Goal: Task Accomplishment & Management: Use online tool/utility

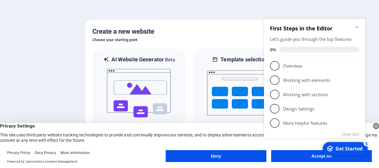
click div "checkmark Get Started 5 First Steps in the Editor Let's guide you through the t…"
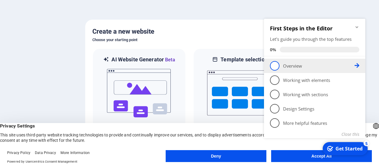
click at [288, 66] on p "Overview - incomplete" at bounding box center [318, 66] width 71 height 6
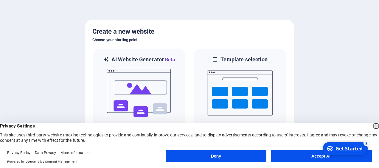
click at [291, 157] on button "Accept All" at bounding box center [321, 156] width 101 height 12
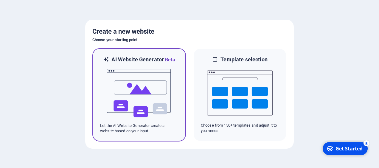
click at [156, 126] on p "Let the AI Website Generator create a website based on your input." at bounding box center [139, 128] width 78 height 11
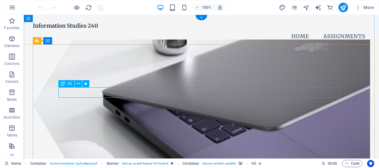
scroll to position [0, 0]
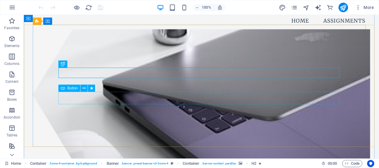
scroll to position [13, 0]
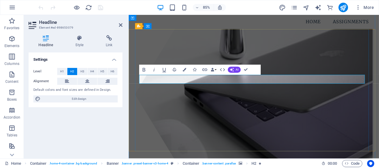
drag, startPoint x: 234, startPoint y: 91, endPoint x: 221, endPoint y: 93, distance: 13.5
drag, startPoint x: 358, startPoint y: 92, endPoint x: 269, endPoint y: 93, distance: 88.8
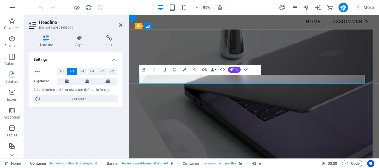
copy h2 "240 Assignment Page"
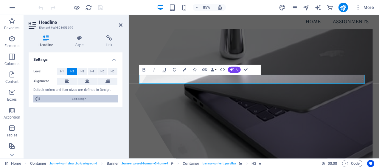
click at [71, 99] on span "Edit design" at bounding box center [79, 98] width 74 height 7
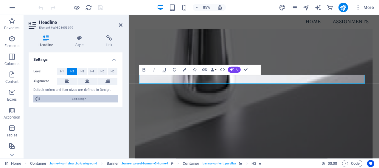
select select "px"
select select "200"
select select "px"
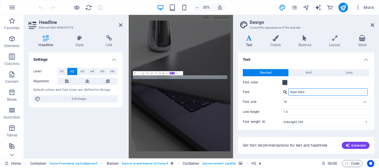
click at [304, 92] on input "Open Sans" at bounding box center [327, 91] width 79 height 7
click at [284, 92] on div at bounding box center [285, 92] width 4 height 4
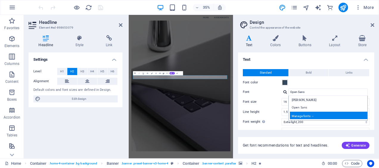
click at [309, 114] on div "Manage fonts →" at bounding box center [329, 115] width 79 height 7
select select "popularity"
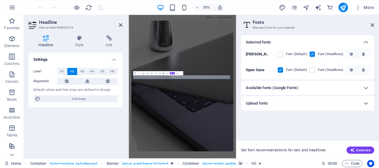
click at [301, 90] on div "Available fonts (Google Fonts)" at bounding box center [302, 87] width 113 height 7
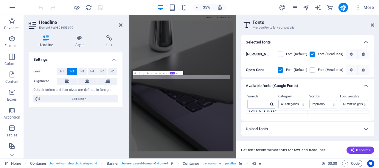
scroll to position [410, 0]
click at [284, 103] on select "All categories serif display monospace sans-serif handwriting" at bounding box center [291, 104] width 27 height 8
click at [278, 100] on select "All categories serif display monospace sans-serif handwriting" at bounding box center [291, 104] width 27 height 8
click at [295, 129] on div "Upload fonts" at bounding box center [302, 128] width 113 height 7
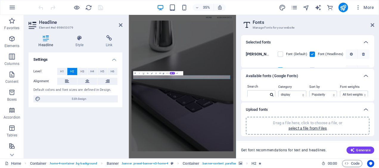
click at [355, 107] on div "Upload fonts" at bounding box center [302, 109] width 113 height 7
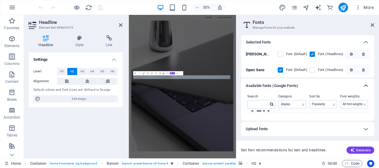
click at [368, 86] on icon at bounding box center [365, 85] width 7 height 7
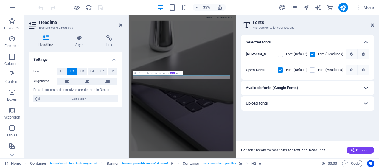
click at [368, 86] on icon at bounding box center [365, 87] width 7 height 7
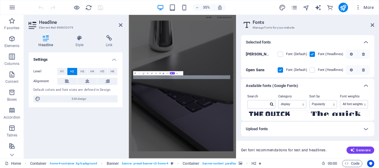
scroll to position [15, 0]
click at [326, 114] on textarea "The quick brown fox jumps over the lazy dog." at bounding box center [339, 123] width 62 height 33
click at [320, 113] on textarea "The quick brown fox jumps over the lazy dog." at bounding box center [339, 123] width 62 height 33
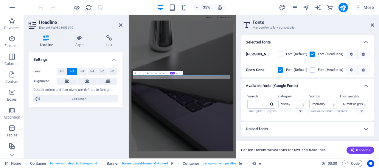
click at [318, 113] on strong "Gravitas One" at bounding box center [322, 111] width 23 height 4
click at [320, 112] on strong "Gravitas One" at bounding box center [322, 111] width 23 height 4
click at [361, 111] on icon "button" at bounding box center [361, 113] width 3 height 4
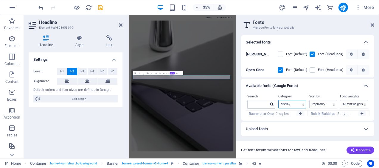
click at [303, 105] on select "All categories serif display monospace sans-serif handwriting" at bounding box center [291, 104] width 27 height 8
click at [278, 100] on select "All categories serif display monospace sans-serif handwriting" at bounding box center [291, 104] width 27 height 8
click at [265, 125] on div "Upload fonts" at bounding box center [307, 129] width 133 height 14
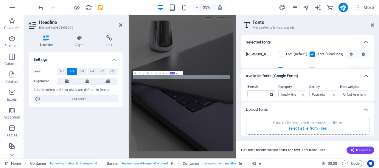
click at [295, 131] on p "select a file from Files" at bounding box center [307, 128] width 38 height 5
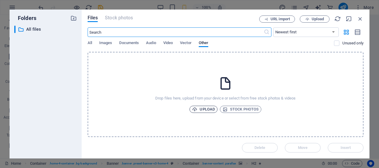
click at [203, 109] on span "Upload" at bounding box center [203, 109] width 23 height 7
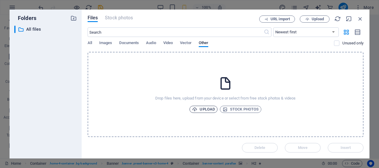
click at [206, 110] on span "Upload" at bounding box center [203, 109] width 23 height 7
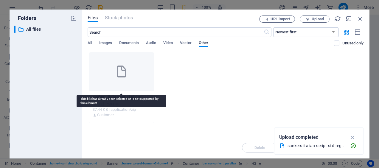
click at [116, 82] on div at bounding box center [121, 71] width 65 height 39
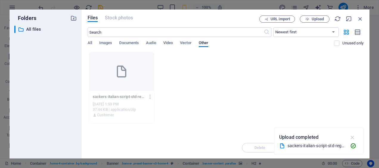
click at [353, 138] on icon "button" at bounding box center [352, 137] width 7 height 7
click at [114, 91] on div "sackers-italian-script-std-regular1-ELbtc7-r-O6nho9rPTB-uQ.zip sackers-italian-…" at bounding box center [121, 106] width 65 height 30
click at [314, 20] on span "Upload" at bounding box center [318, 19] width 12 height 4
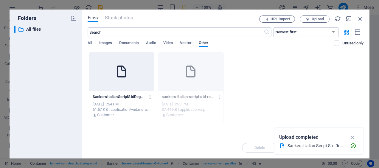
click at [116, 97] on p "SackersItalianScriptStdRegular-2GDUTMhpbcFJX5cfTMOAPQ.otf" at bounding box center [119, 96] width 52 height 5
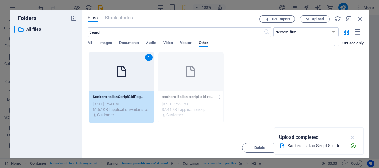
click at [351, 138] on icon "button" at bounding box center [352, 137] width 7 height 7
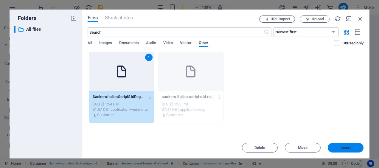
click at [350, 146] on span "Insert" at bounding box center [345, 148] width 10 height 4
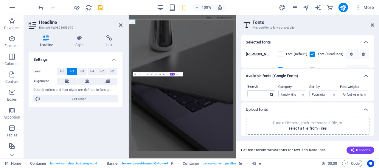
scroll to position [11, 0]
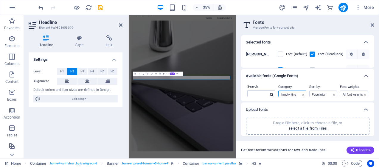
click at [295, 92] on select "All categories serif display monospace sans-serif handwriting" at bounding box center [291, 95] width 27 height 8
select select "allCatgories"
click at [278, 89] on select "All categories serif display monospace sans-serif handwriting" at bounding box center [291, 93] width 27 height 8
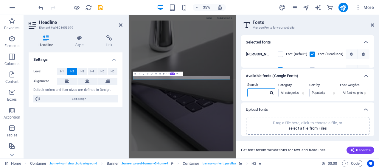
click at [255, 89] on input "text" at bounding box center [258, 93] width 21 height 8
type input "sackers"
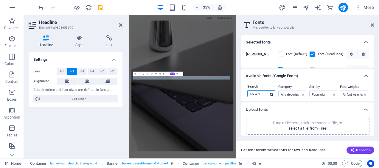
scroll to position [14, 0]
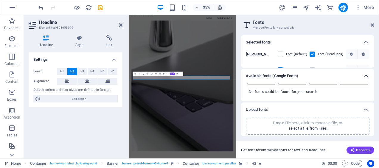
click at [365, 75] on icon at bounding box center [365, 75] width 7 height 7
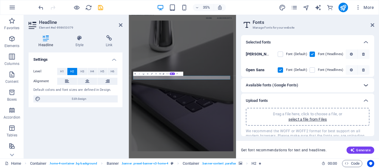
scroll to position [0, 0]
click at [285, 85] on h6 "Available fonts (Google Fonts)" at bounding box center [272, 85] width 52 height 7
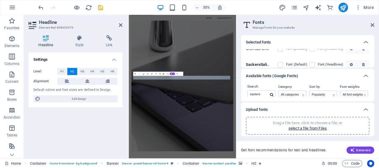
scroll to position [43, 0]
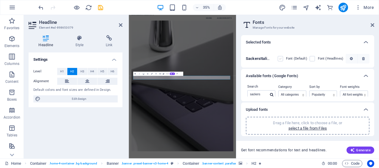
click at [279, 58] on label at bounding box center [280, 58] width 5 height 5
click at [0, 0] on 2GDUTMhpbcFJX5cfTMOAPQ "checkbox" at bounding box center [0, 0] width 0 height 0
click at [281, 57] on label at bounding box center [280, 58] width 5 height 5
click at [0, 0] on 2GDUTMhpbcFJX5cfTMOAPQ "checkbox" at bounding box center [0, 0] width 0 height 0
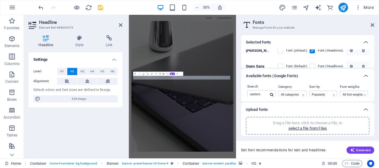
scroll to position [0, 0]
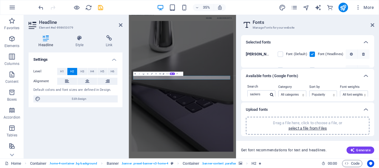
click at [313, 55] on label at bounding box center [311, 54] width 5 height 5
click at [0, 0] on input "checkbox" at bounding box center [0, 0] width 0 height 0
click at [313, 58] on label at bounding box center [311, 58] width 5 height 5
click at [0, 0] on 2GDUTMhpbcFJX5cfTMOAPQ "checkbox" at bounding box center [0, 0] width 0 height 0
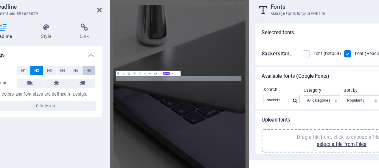
click at [114, 71] on button "H6" at bounding box center [113, 71] width 10 height 7
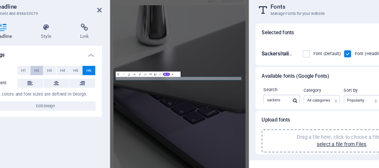
click at [71, 70] on span "H2" at bounding box center [72, 71] width 4 height 7
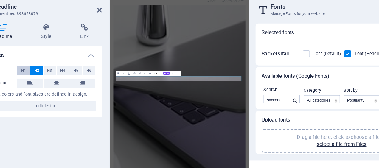
click at [61, 70] on span "H1" at bounding box center [62, 71] width 4 height 7
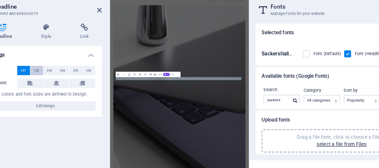
click at [70, 72] on span "H2" at bounding box center [72, 71] width 4 height 7
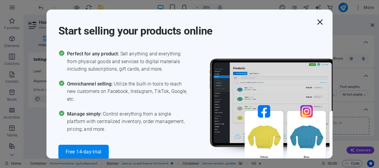
click at [316, 21] on icon "button" at bounding box center [320, 22] width 11 height 11
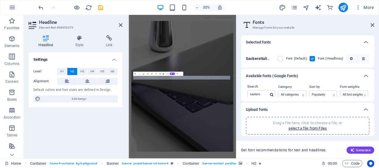
scroll to position [0, 0]
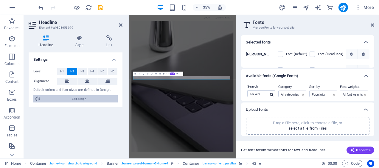
click at [79, 97] on span "Edit design" at bounding box center [79, 98] width 74 height 7
select select "px"
select select "200"
select select "px"
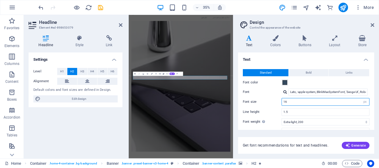
click at [349, 101] on input "16" at bounding box center [325, 101] width 87 height 7
type input "1"
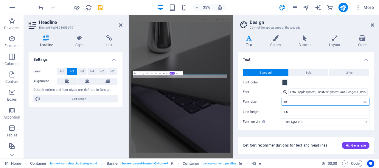
scroll to position [0, 0]
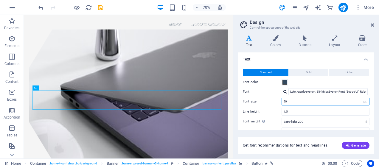
click at [306, 101] on input "50" at bounding box center [325, 101] width 87 height 7
type input "5"
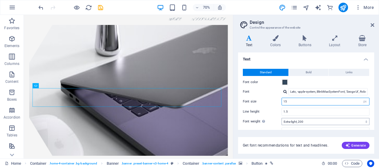
scroll to position [11, 0]
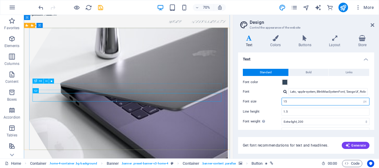
type input "15"
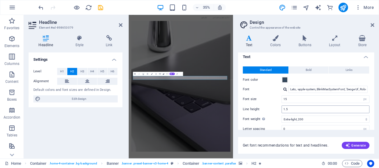
scroll to position [0, 0]
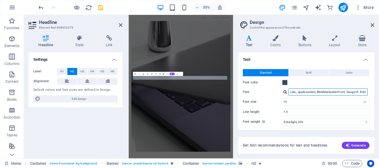
click at [312, 92] on input "Lato, -apple-system, BlinkMaxSystemFont, 'Seoge UI', Roboto, 'Helvetica Neue', …" at bounding box center [327, 91] width 79 height 7
click at [284, 93] on div at bounding box center [285, 92] width 4 height 4
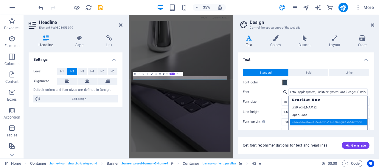
click at [310, 120] on div "SackersItalianScriptStdRegular 2GDUTMhpbcFJX5cfTMOAPQ" at bounding box center [329, 122] width 79 height 6
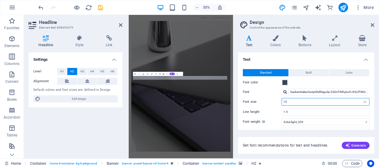
click at [289, 102] on input "15" at bounding box center [325, 101] width 87 height 7
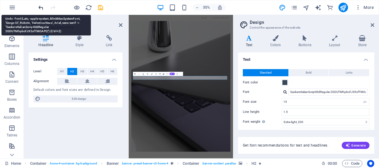
click at [39, 8] on icon "undo" at bounding box center [41, 7] width 7 height 7
type input "Lato, -apple-system, BlinkMaxSystemFont, 'Seoge UI', Roboto, 'Helvetica Neue', …"
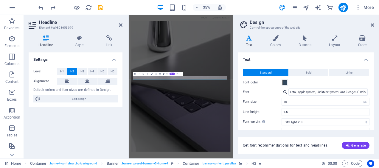
click at [329, 64] on div "Standard Bold Links Font color Font Lato, -apple-system, BlinkMaxSystemFont, 'S…" at bounding box center [306, 118] width 139 height 110
click at [122, 24] on icon at bounding box center [121, 25] width 4 height 5
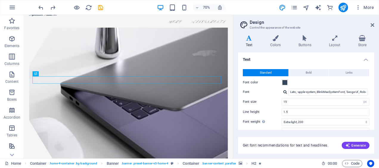
click at [370, 23] on h2 "Design" at bounding box center [312, 22] width 125 height 5
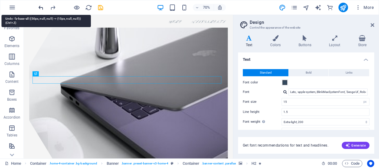
click at [38, 6] on icon "undo" at bounding box center [41, 7] width 7 height 7
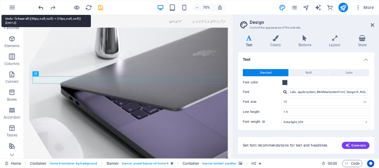
type input "16"
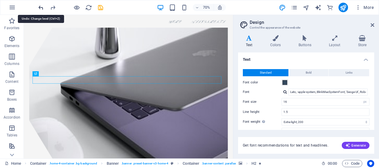
click at [38, 6] on icon "undo" at bounding box center [41, 7] width 7 height 7
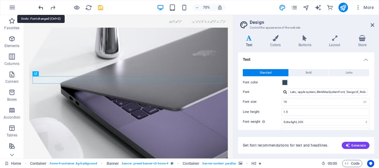
click at [38, 6] on icon "undo" at bounding box center [41, 7] width 7 height 7
click at [38, 6] on div at bounding box center [70, 8] width 67 height 10
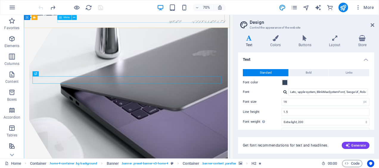
click at [231, 21] on nav "Home Assignments" at bounding box center [173, 25] width 284 height 15
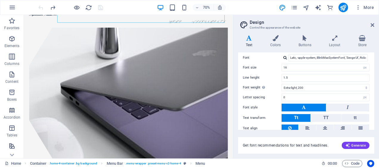
scroll to position [57, 0]
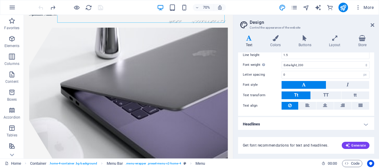
click at [269, 123] on h4 "Headlines" at bounding box center [306, 124] width 136 height 14
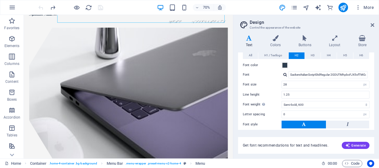
scroll to position [143, 0]
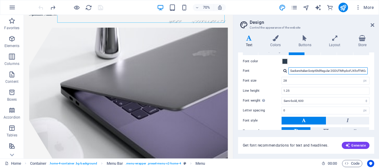
click at [307, 70] on input "SackersItalianScriptStdRegular 2GDUTMhpbcFJX5cfTMOAPQ" at bounding box center [327, 70] width 79 height 7
click at [283, 70] on div at bounding box center [285, 71] width 4 height 4
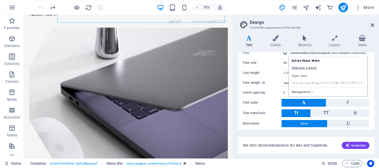
scroll to position [136, 0]
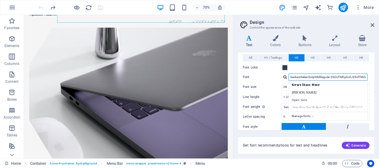
click at [295, 76] on input "SackersItalianScriptStdRegular 2GDUTMhpbcFJX5cfTMOAPQ" at bounding box center [327, 77] width 79 height 7
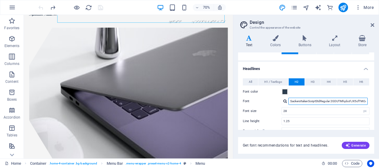
scroll to position [144, 0]
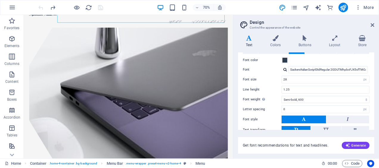
click at [287, 68] on div at bounding box center [285, 70] width 4 height 4
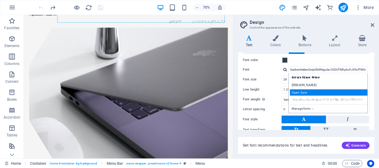
scroll to position [151, 0]
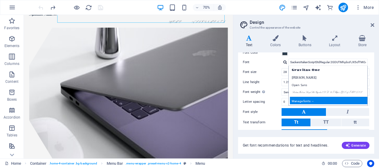
click at [311, 98] on div "Manage fonts →" at bounding box center [329, 100] width 79 height 7
select select "popularity"
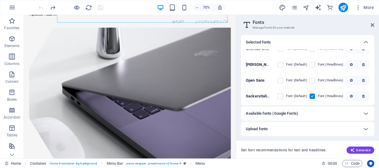
scroll to position [0, 0]
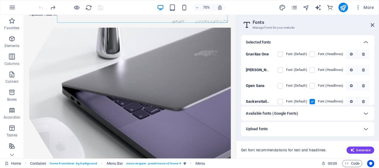
click at [276, 112] on h6 "Available fonts (Google Fonts)" at bounding box center [272, 113] width 52 height 7
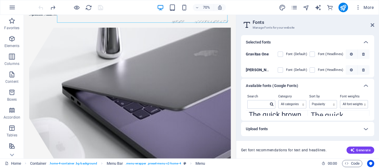
scroll to position [15, 0]
click at [252, 105] on input "text" at bounding box center [258, 104] width 21 height 8
type input "lato"
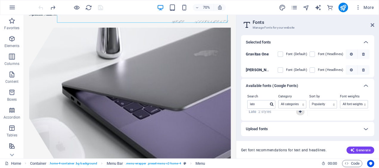
click at [300, 112] on icon "button" at bounding box center [300, 112] width 3 height 4
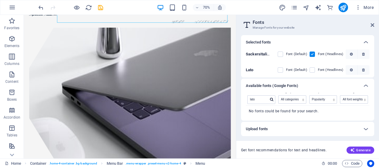
scroll to position [49, 0]
click at [311, 69] on label at bounding box center [311, 68] width 5 height 5
click at [0, 0] on input "checkbox" at bounding box center [0, 0] width 0 height 0
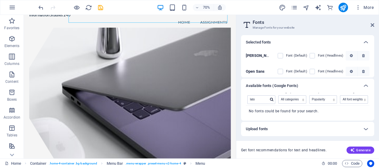
scroll to position [0, 0]
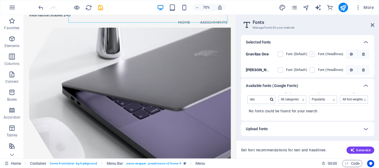
click at [313, 54] on label at bounding box center [311, 54] width 5 height 5
click at [0, 0] on One "checkbox" at bounding box center [0, 0] width 0 height 0
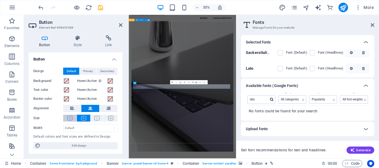
scroll to position [0, 0]
click at [121, 25] on icon at bounding box center [121, 25] width 4 height 5
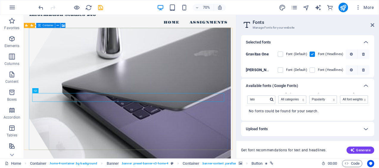
click at [369, 24] on h2 "Fonts" at bounding box center [314, 22] width 122 height 5
click at [371, 26] on icon at bounding box center [373, 25] width 4 height 5
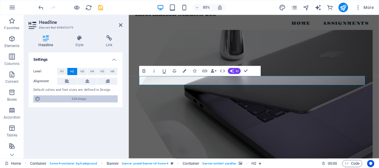
click at [86, 98] on span "Edit design" at bounding box center [79, 98] width 74 height 7
select select "px"
select select "200"
select select "px"
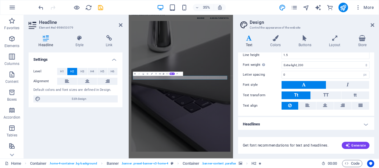
scroll to position [22, 0]
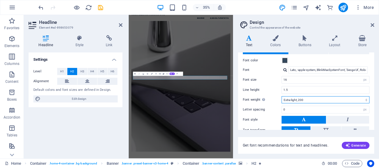
click at [313, 97] on select "Thin, 100 Extra-light, 200 Light, 300 Regular, 400 Medium, 500 Semi-bold, 600 B…" at bounding box center [325, 99] width 88 height 7
click at [281, 96] on select "Thin, 100 Extra-light, 200 Light, 300 Regular, 400 Medium, 500 Semi-bold, 600 B…" at bounding box center [325, 99] width 88 height 7
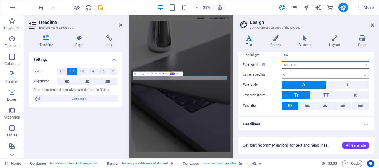
scroll to position [57, 0]
click at [304, 63] on select "Thin, 100 Extra-light, 200 Light, 300 Regular, 400 Medium, 500 Semi-bold, 600 B…" at bounding box center [325, 65] width 88 height 7
select select "200"
click at [281, 62] on select "Thin, 100 Extra-light, 200 Light, 300 Regular, 400 Medium, 500 Semi-bold, 600 B…" at bounding box center [325, 65] width 88 height 7
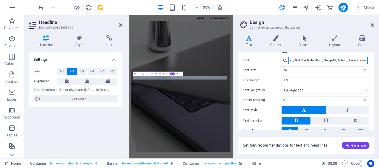
scroll to position [0, 49]
drag, startPoint x: 289, startPoint y: 60, endPoint x: 366, endPoint y: 59, distance: 77.4
click at [366, 59] on div "Lato, -apple-system, BlinkMaxSystemFont, 'Seoge UI', Roboto, 'Helvetica Neue', …" at bounding box center [325, 60] width 88 height 7
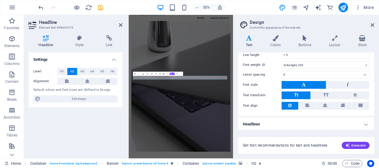
click at [273, 122] on h4 "Headlines" at bounding box center [306, 124] width 136 height 14
click at [257, 120] on h4 "Headlines" at bounding box center [306, 122] width 136 height 11
click at [305, 121] on h4 "Headlines" at bounding box center [306, 124] width 136 height 14
click at [305, 121] on h4 "Headlines" at bounding box center [306, 122] width 136 height 11
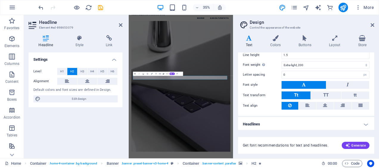
click at [363, 123] on h4 "Headlines" at bounding box center [306, 124] width 136 height 14
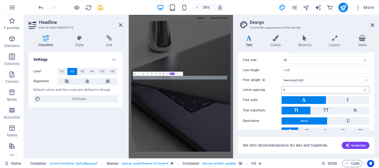
scroll to position [139, 0]
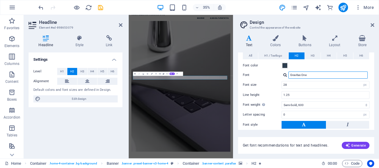
drag, startPoint x: 314, startPoint y: 73, endPoint x: 266, endPoint y: 69, distance: 47.5
click at [266, 69] on div "All H1 / Textlogo H2 H3 H4 H5 H6 Font color Font Gravitas One Line height 1.2 F…" at bounding box center [306, 111] width 139 height 130
paste input "Lato, -apple-system, BlinkMaxSystemFont, 'Seoge UI', Roboto, 'Helvetica Neue', …"
type input "Lato, -apple-system, BlinkMaxSystemFont, 'Seoge UI', Roboto, 'Helvetica Neue', …"
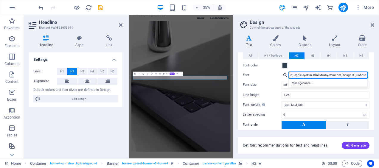
scroll to position [0, 0]
click at [303, 73] on input "Lato, -apple-system, BlinkMaxSystemFont, 'Seoge UI', Roboto, 'Helvetica Neue', …" at bounding box center [327, 74] width 79 height 7
click at [276, 83] on label "Font size" at bounding box center [262, 84] width 39 height 3
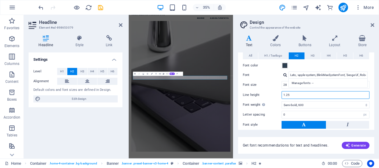
click at [285, 92] on input "1.25" at bounding box center [325, 94] width 87 height 7
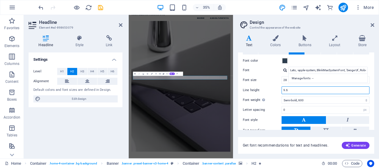
scroll to position [148, 0]
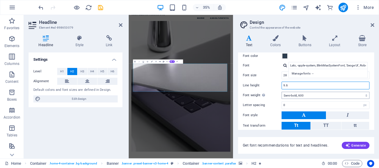
type input "9.6"
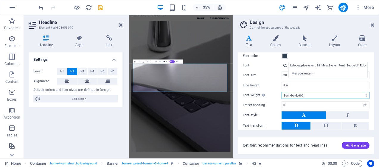
click at [305, 97] on select "Thin, 100 Extra-light, 200 Light, 300 Regular, 400 Medium, 500 Semi-bold, 600 B…" at bounding box center [325, 95] width 88 height 7
select select "200"
click at [281, 92] on select "Thin, 100 Extra-light, 200 Light, 300 Regular, 400 Medium, 500 Semi-bold, 600 B…" at bounding box center [325, 95] width 88 height 7
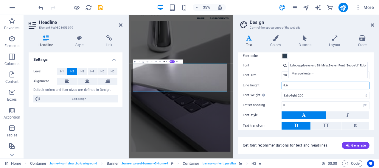
drag, startPoint x: 292, startPoint y: 87, endPoint x: 272, endPoint y: 85, distance: 19.7
click at [272, 85] on div "Line height 9.6" at bounding box center [306, 86] width 127 height 8
type input "1.5"
click at [287, 74] on input "28" at bounding box center [325, 75] width 87 height 7
type input "2"
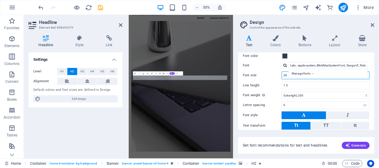
type input "2"
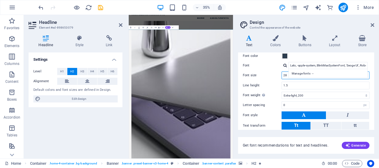
type input "2"
type input "50"
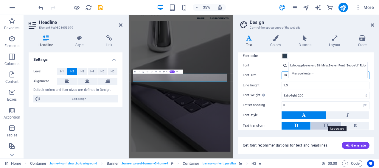
scroll to position [182, 0]
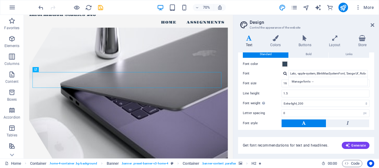
scroll to position [0, 0]
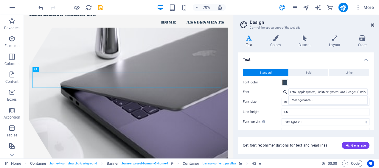
click at [371, 25] on icon at bounding box center [373, 25] width 4 height 5
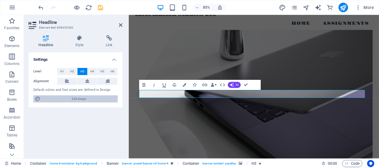
click at [82, 98] on span "Edit design" at bounding box center [79, 98] width 74 height 7
select select "px"
select select "200"
select select "px"
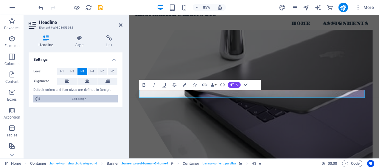
select select "200"
select select "px"
select select "rem"
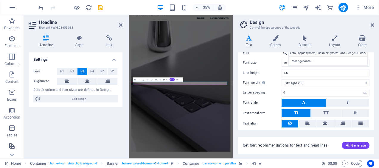
scroll to position [38, 0]
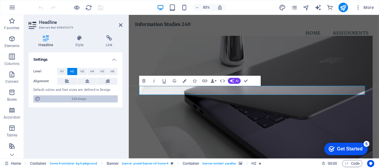
click at [116, 99] on button "Edit design" at bounding box center [75, 98] width 84 height 7
select select "px"
select select "200"
select select "px"
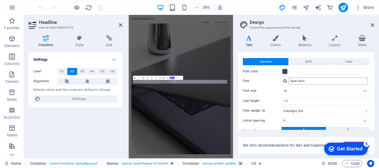
scroll to position [57, 0]
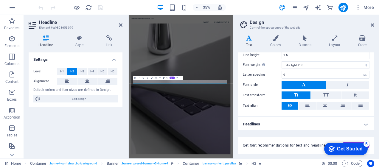
click at [364, 124] on h4 "Headlines" at bounding box center [306, 124] width 136 height 14
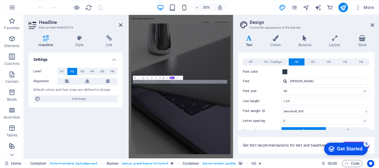
scroll to position [133, 0]
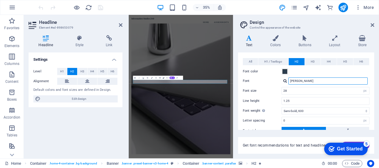
drag, startPoint x: 317, startPoint y: 79, endPoint x: 273, endPoint y: 79, distance: 44.1
click at [273, 79] on div "Font [PERSON_NAME]" at bounding box center [306, 80] width 127 height 7
paste input "Lato, -apple-system, BlinkMaxSystemFont, 'Seoge UI', Roboto, 'Helvetica Neue', …"
type input "Lato, -apple-system, BlinkMaxSystemFont, 'Seoge UI', Roboto, 'Helvetica Neue', …"
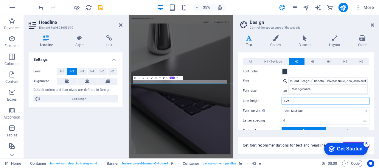
scroll to position [0, 0]
drag, startPoint x: 295, startPoint y: 99, endPoint x: 285, endPoint y: 100, distance: 10.2
click at [285, 100] on input "1.25" at bounding box center [325, 100] width 87 height 7
type input "1.5"
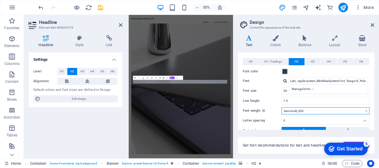
click at [298, 110] on select "Thin, 100 Extra-light, 200 Light, 300 Regular, 400 Medium, 500 Semi-bold, 600 B…" at bounding box center [325, 110] width 88 height 7
select select "200"
click at [281, 107] on select "Thin, 100 Extra-light, 200 Light, 300 Regular, 400 Medium, 500 Semi-bold, 600 B…" at bounding box center [325, 110] width 88 height 7
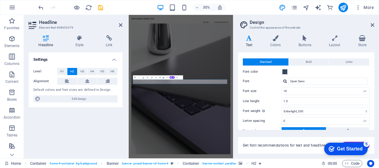
scroll to position [13, 0]
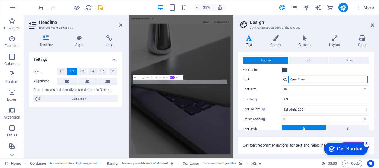
click at [317, 80] on input "Open Sans" at bounding box center [327, 79] width 79 height 7
drag, startPoint x: 317, startPoint y: 80, endPoint x: 283, endPoint y: 82, distance: 34.1
click at [283, 82] on div "Open Sans" at bounding box center [325, 79] width 88 height 7
paste input "Lato, -apple-system, BlinkMaxSystemFont, 'Seoge UI', Roboto, 'Helvetica Neue', …"
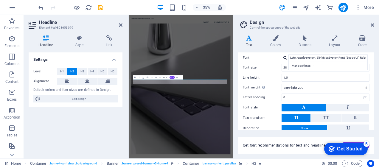
scroll to position [154, 0]
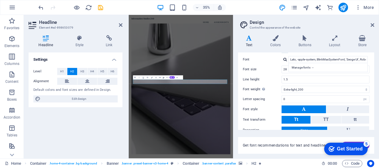
type input "Lato, -apple-system, BlinkMaxSystemFont, 'Seoge UI', Roboto, 'Helvetica Neue', …"
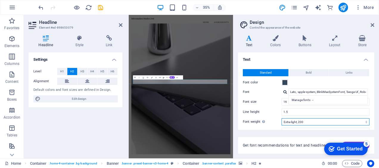
click at [302, 122] on select "Thin, 100 Extra-light, 200 Light, 300 Regular, 400 Medium, 500 Semi-bold, 600 B…" at bounding box center [325, 121] width 88 height 7
click at [281, 118] on select "Thin, 100 Extra-light, 200 Light, 300 Regular, 400 Medium, 500 Semi-bold, 600 B…" at bounding box center [325, 121] width 88 height 7
click at [371, 26] on icon at bounding box center [373, 25] width 4 height 5
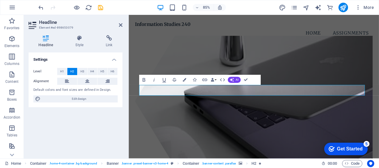
click at [353, 66] on figure at bounding box center [276, 116] width 280 height 154
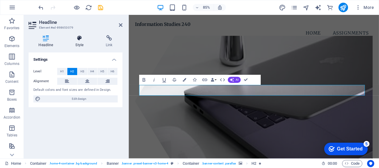
click at [77, 41] on icon at bounding box center [80, 38] width 28 height 6
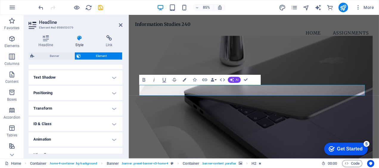
scroll to position [162, 0]
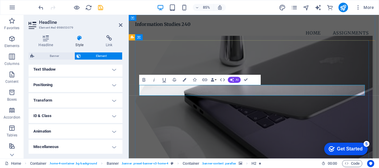
drag, startPoint x: 317, startPoint y: 105, endPoint x: 231, endPoint y: 103, distance: 86.1
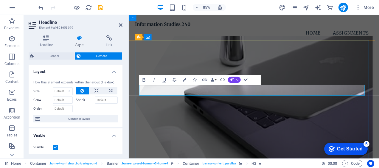
click at [286, 73] on figure at bounding box center [276, 116] width 280 height 154
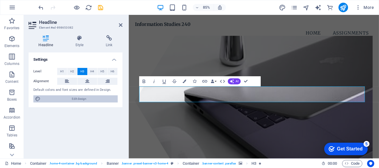
click at [71, 99] on span "Edit design" at bounding box center [79, 98] width 74 height 7
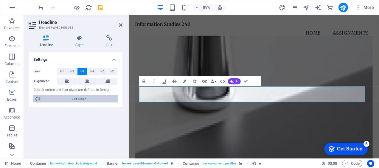
select select "px"
select select "200"
select select "px"
select select "200"
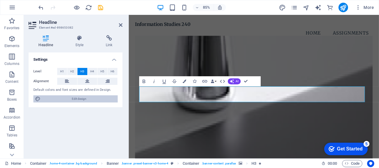
select select "px"
select select "rem"
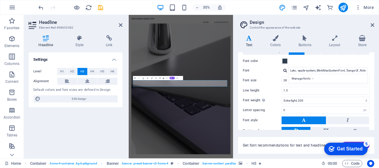
scroll to position [143, 0]
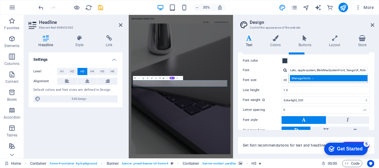
click at [307, 76] on div "Manage fonts →" at bounding box center [329, 78] width 79 height 6
select select "popularity"
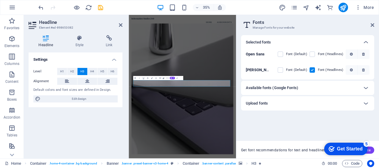
click at [292, 109] on div "Upload fonts" at bounding box center [307, 103] width 133 height 14
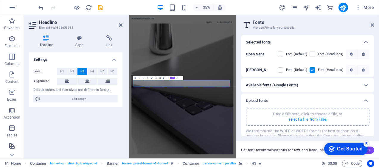
click at [300, 118] on p "select a file from Files" at bounding box center [307, 119] width 38 height 5
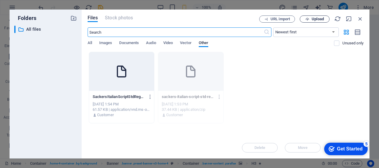
click at [322, 20] on span "Upload" at bounding box center [318, 19] width 12 height 4
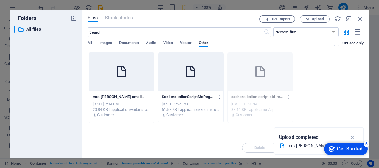
click at [114, 97] on p "mrs-[PERSON_NAME]-small-caps-roman-P6k4same6K_tpfOPApxJjg.otf" at bounding box center [119, 96] width 52 height 5
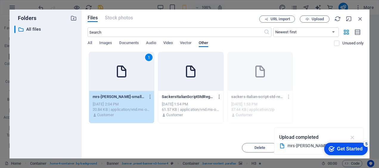
click at [352, 138] on icon "button" at bounding box center [352, 137] width 7 height 7
click div "checkmark Get Started 5 First Steps in the Editor Let's guide you through the t…"
click at [346, 116] on div "1 mrs-[PERSON_NAME]-small-caps-roman-P6k4same6K_tpfOPApxJjg.otf mrs-[PERSON_NAM…" at bounding box center [226, 87] width 276 height 71
click at [88, 87] on div "1 mrs-[PERSON_NAME]-small-caps-roman-P6k4same6K_tpfOPApxJjg.otf mrs-[PERSON_NAM…" at bounding box center [226, 87] width 276 height 71
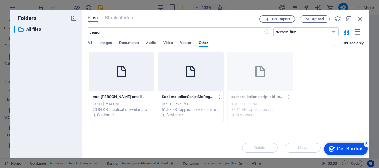
click at [117, 97] on p "mrs-[PERSON_NAME]-small-caps-roman-P6k4same6K_tpfOPApxJjg.otf" at bounding box center [119, 96] width 52 height 5
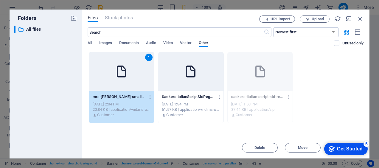
click at [344, 146] on div "Get Started" at bounding box center [350, 148] width 26 height 5
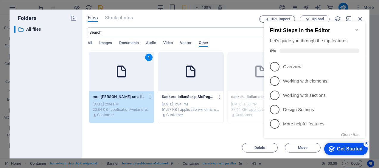
click at [355, 27] on icon "Minimize checklist" at bounding box center [356, 29] width 5 height 5
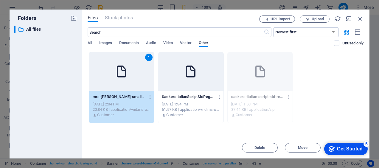
click div "checkmark Get Started 5 First Steps in the Editor Let's guide you through the t…"
click at [123, 80] on div "1" at bounding box center [121, 71] width 65 height 39
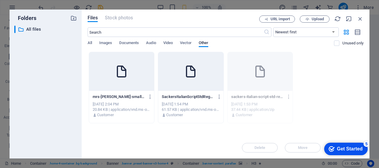
click at [343, 147] on div "Get Started" at bounding box center [350, 148] width 26 height 5
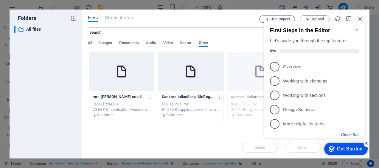
click at [356, 135] on button "Close this" at bounding box center [350, 134] width 18 height 5
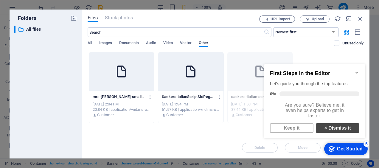
click at [334, 133] on link "× Dismiss it" at bounding box center [337, 128] width 43 height 10
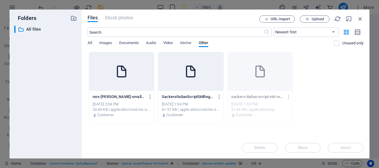
click at [122, 93] on div "mrs-[PERSON_NAME]-small-caps-roman-P6k4same6K_tpfOPApxJjg.otf mrs-[PERSON_NAME]…" at bounding box center [122, 97] width 58 height 10
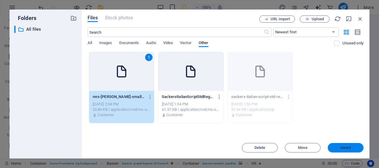
click at [347, 146] on span "Insert" at bounding box center [345, 148] width 10 height 4
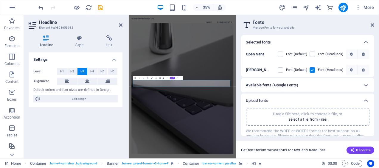
scroll to position [18, 0]
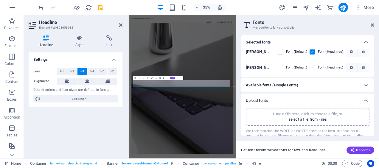
click at [313, 66] on label at bounding box center [311, 67] width 5 height 5
click at [0, 0] on P6k4same6K_tpfOPApxJjg "checkbox" at bounding box center [0, 0] width 0 height 0
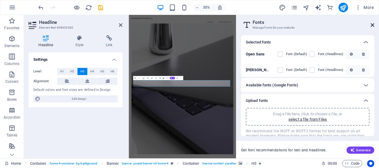
click at [373, 24] on icon at bounding box center [373, 25] width 4 height 5
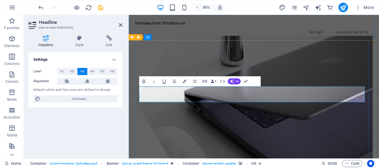
drag, startPoint x: 321, startPoint y: 104, endPoint x: 236, endPoint y: 105, distance: 85.8
drag, startPoint x: 322, startPoint y: 114, endPoint x: 251, endPoint y: 113, distance: 71.2
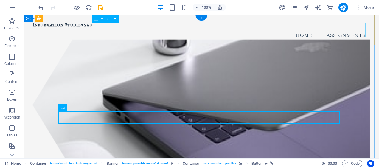
click at [299, 29] on nav "Home Assignments" at bounding box center [201, 36] width 337 height 15
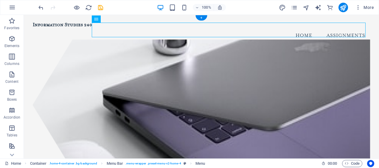
click at [186, 85] on figure at bounding box center [201, 104] width 337 height 131
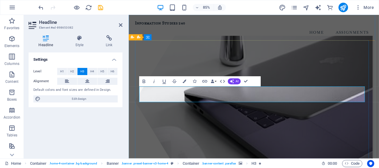
drag, startPoint x: 323, startPoint y: 103, endPoint x: 232, endPoint y: 102, distance: 91.2
click at [223, 67] on figure at bounding box center [276, 116] width 280 height 154
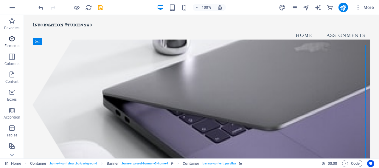
click at [9, 42] on icon "button" at bounding box center [11, 38] width 7 height 7
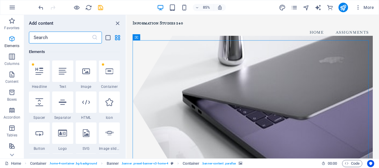
scroll to position [63, 0]
click at [59, 72] on icon at bounding box center [63, 71] width 8 height 8
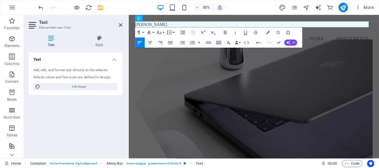
click at [150, 32] on icon "button" at bounding box center [149, 32] width 6 height 6
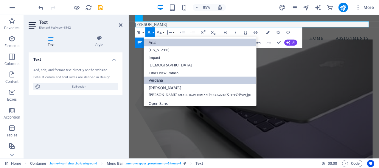
scroll to position [3, 0]
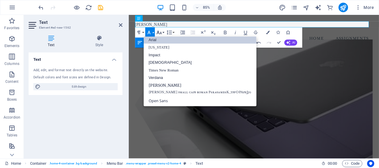
click at [163, 32] on button "Font Size" at bounding box center [160, 32] width 10 height 10
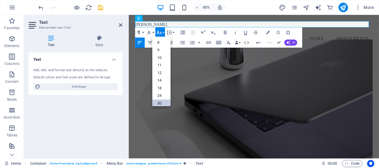
click at [160, 102] on link "30" at bounding box center [161, 103] width 18 height 8
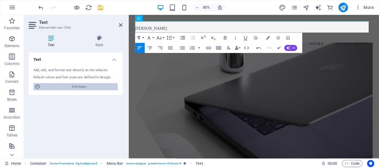
click at [90, 86] on span "Edit design" at bounding box center [79, 86] width 74 height 7
select select "px"
select select "200"
select select "px"
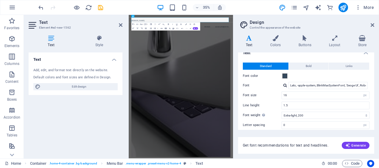
scroll to position [32, 0]
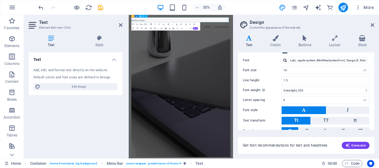
click at [180, 33] on p "[PERSON_NAME] ​" at bounding box center [277, 29] width 283 height 13
click at [372, 24] on icon at bounding box center [373, 25] width 4 height 5
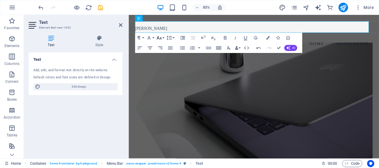
click at [160, 39] on icon "button" at bounding box center [158, 38] width 5 height 4
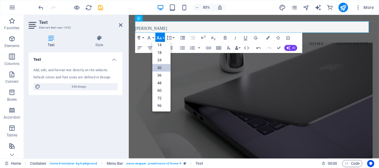
scroll to position [48, 0]
click at [145, 42] on button "Font Family" at bounding box center [150, 38] width 10 height 10
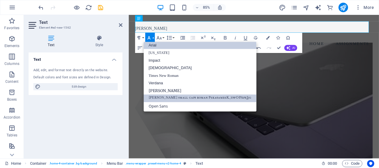
scroll to position [0, 0]
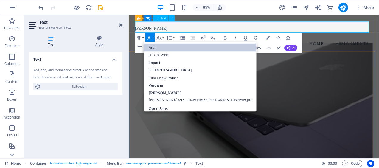
click at [185, 32] on p "[PERSON_NAME] ​" at bounding box center [276, 29] width 280 height 13
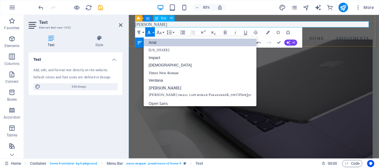
click at [357, 86] on figure at bounding box center [276, 121] width 280 height 154
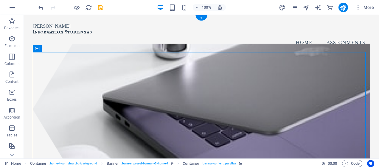
drag, startPoint x: 68, startPoint y: 27, endPoint x: 122, endPoint y: 81, distance: 76.7
click at [122, 81] on header "[PERSON_NAME] Information Studies 240 Menu Home Assignments 240 Assignment Page…" at bounding box center [201, 164] width 355 height 298
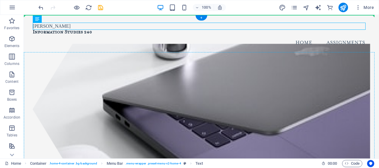
drag, startPoint x: 58, startPoint y: 26, endPoint x: 113, endPoint y: 56, distance: 63.0
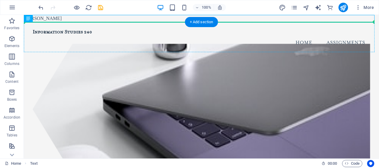
drag, startPoint x: 117, startPoint y: 17, endPoint x: 128, endPoint y: 36, distance: 22.1
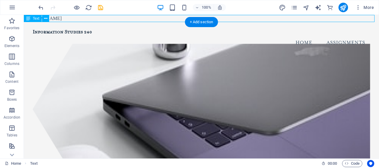
click at [60, 19] on div "[PERSON_NAME]" at bounding box center [201, 18] width 355 height 7
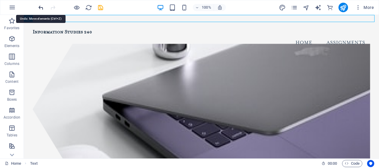
click at [41, 5] on icon "undo" at bounding box center [41, 7] width 7 height 7
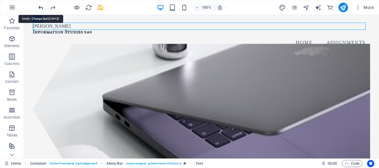
click at [41, 5] on icon "undo" at bounding box center [41, 7] width 7 height 7
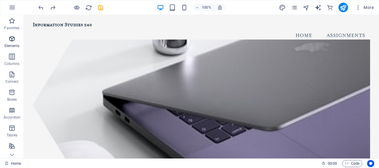
click at [10, 38] on icon "button" at bounding box center [11, 38] width 7 height 7
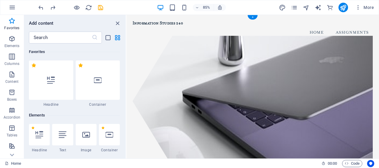
click at [138, 77] on figure at bounding box center [275, 116] width 282 height 154
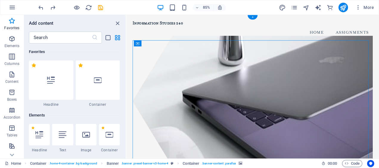
click at [138, 77] on figure at bounding box center [275, 116] width 282 height 154
click at [145, 60] on figure at bounding box center [275, 116] width 282 height 154
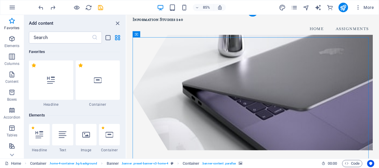
scroll to position [4, 0]
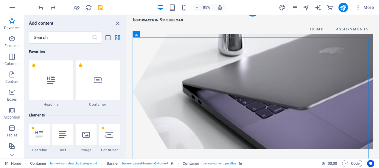
click at [145, 59] on figure at bounding box center [275, 105] width 282 height 136
click at [116, 22] on icon "close panel" at bounding box center [117, 23] width 7 height 7
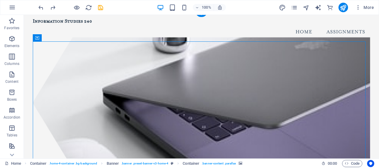
click at [49, 59] on figure at bounding box center [201, 102] width 337 height 131
click at [39, 40] on div "Banner" at bounding box center [35, 37] width 23 height 7
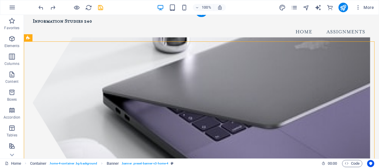
scroll to position [0, 0]
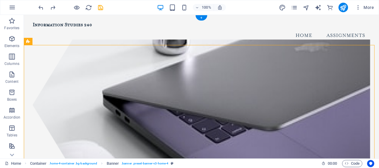
click at [59, 76] on figure at bounding box center [201, 104] width 337 height 131
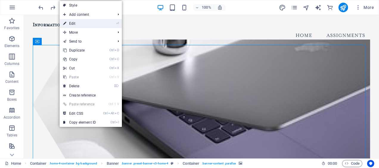
click at [77, 24] on link "⏎ Edit" at bounding box center [80, 23] width 40 height 9
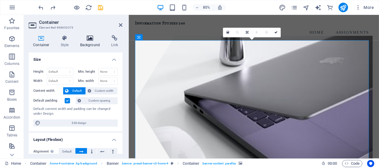
click at [93, 39] on icon at bounding box center [90, 38] width 29 height 6
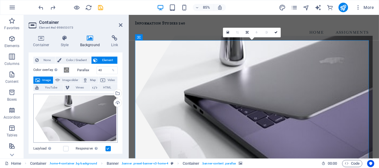
scroll to position [9, 0]
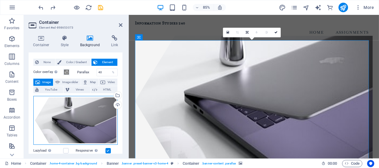
click at [56, 118] on div "Drag files here, click to choose files or select files from Files or our free s…" at bounding box center [75, 120] width 84 height 49
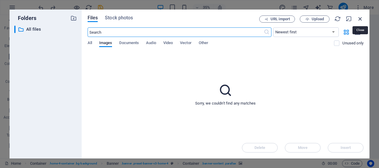
click at [361, 21] on icon "button" at bounding box center [360, 18] width 7 height 7
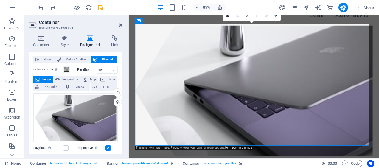
scroll to position [0, 0]
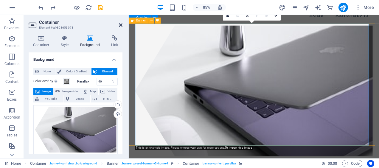
click at [119, 24] on icon at bounding box center [121, 25] width 4 height 5
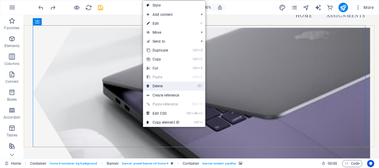
click at [169, 85] on link "⌦ Delete" at bounding box center [163, 86] width 40 height 9
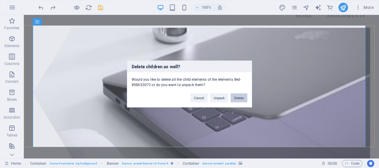
click at [241, 99] on button "Delete" at bounding box center [239, 98] width 17 height 9
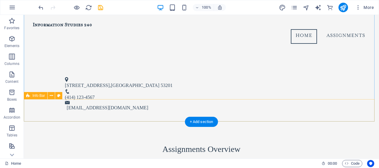
scroll to position [68, 0]
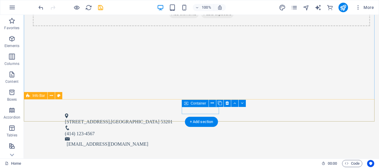
click at [152, 110] on div "[STREET_ADDRESS] (414) 123-4567 [EMAIL_ADDRESS][DOMAIN_NAME]" at bounding box center [201, 130] width 355 height 49
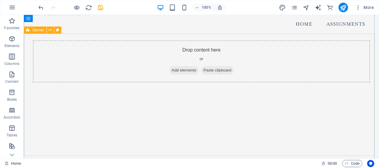
scroll to position [0, 0]
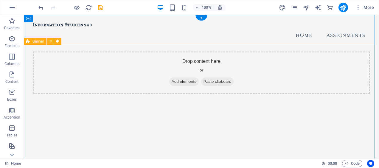
click at [27, 70] on div "Drop content here or Add elements Paste clipboard" at bounding box center [201, 113] width 355 height 122
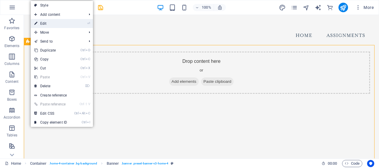
click at [46, 23] on link "⏎ Edit" at bounding box center [51, 23] width 40 height 9
select select "vh"
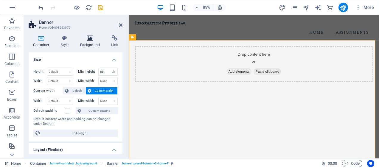
click at [86, 44] on h4 "Background" at bounding box center [91, 41] width 31 height 13
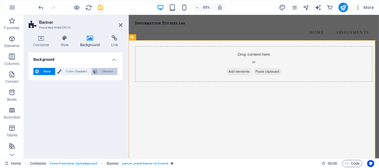
click at [113, 71] on span "Element" at bounding box center [107, 71] width 16 height 7
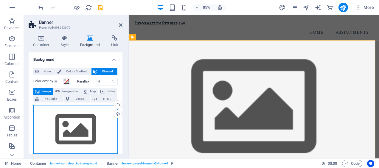
click at [72, 114] on div "Drag files here, click to choose files or select files from Files or our free s…" at bounding box center [75, 129] width 84 height 49
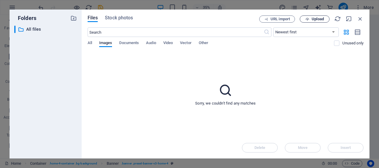
click at [308, 17] on icon "button" at bounding box center [307, 19] width 4 height 4
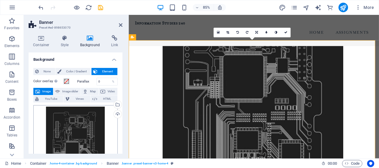
scroll to position [21, 0]
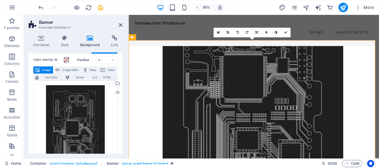
drag, startPoint x: 326, startPoint y: 81, endPoint x: 321, endPoint y: 121, distance: 40.5
click at [321, 121] on figure at bounding box center [276, 124] width 294 height 144
click at [227, 32] on icon at bounding box center [227, 32] width 3 height 3
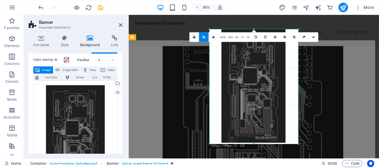
click at [304, 78] on div "Drag here to replace the existing content. Press “Ctrl” if you want to create a…" at bounding box center [254, 87] width 250 height 144
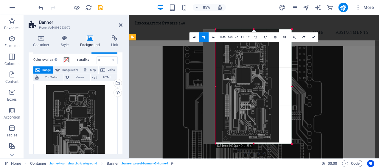
drag, startPoint x: 210, startPoint y: 88, endPoint x: 225, endPoint y: 91, distance: 15.5
click at [225, 91] on div "180 170 160 150 140 130 120 110 100 90 80 70 60 50 40 30 20 10 0 -10 -20 -30 -4…" at bounding box center [254, 86] width 76 height 115
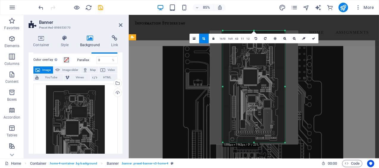
drag, startPoint x: 291, startPoint y: 143, endPoint x: 275, endPoint y: 140, distance: 16.7
click at [275, 140] on div "180 170 160 150 140 130 120 110 100 90 80 70 60 50 40 30 20 10 0 -10 -20 -30 -4…" at bounding box center [254, 87] width 62 height 112
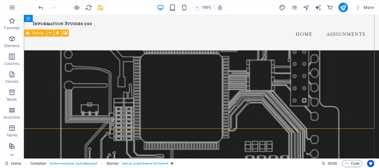
scroll to position [0, 0]
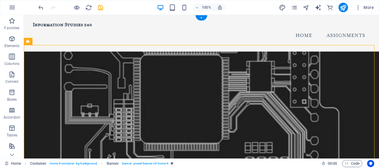
drag, startPoint x: 181, startPoint y: 92, endPoint x: 180, endPoint y: 52, distance: 39.3
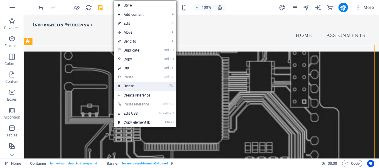
click at [133, 84] on link "⌦ Delete" at bounding box center [134, 86] width 40 height 9
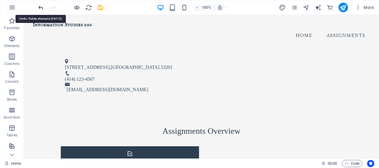
click at [42, 6] on icon "undo" at bounding box center [41, 7] width 7 height 7
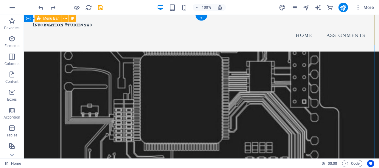
click at [116, 42] on div "Information Studies 240 Menu Home Assignments" at bounding box center [201, 33] width 355 height 37
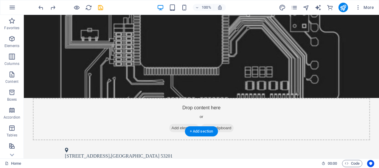
scroll to position [76, 0]
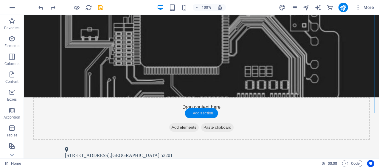
click at [207, 112] on div "+ Add section" at bounding box center [201, 113] width 33 height 10
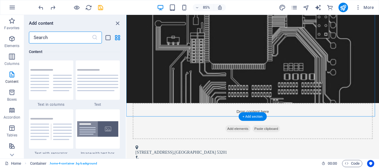
scroll to position [0, 0]
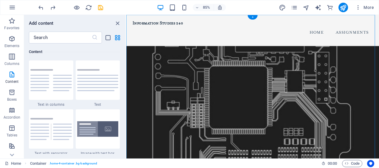
click at [228, 108] on figure at bounding box center [274, 124] width 297 height 144
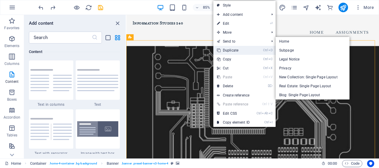
click at [246, 48] on link "Ctrl D Duplicate" at bounding box center [233, 50] width 40 height 9
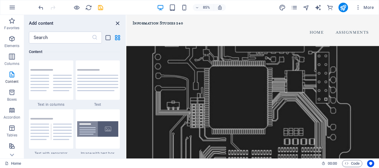
click at [115, 23] on icon "close panel" at bounding box center [117, 23] width 7 height 7
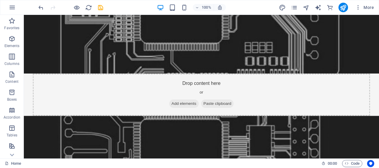
scroll to position [100, 0]
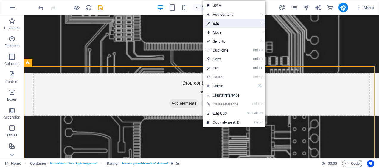
click at [226, 26] on link "⏎ Edit" at bounding box center [223, 23] width 40 height 9
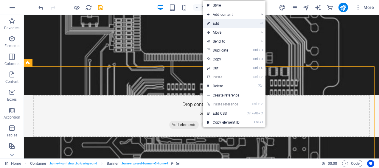
select select "vh"
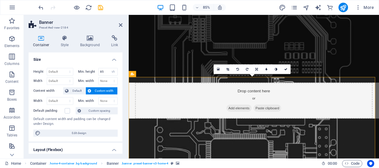
drag, startPoint x: 284, startPoint y: 112, endPoint x: 279, endPoint y: 75, distance: 36.6
click at [279, 75] on header "Information Studies 240 Menu Home Assignments Drop content here or Add elements…" at bounding box center [276, 144] width 294 height 458
click at [228, 69] on icon at bounding box center [227, 69] width 3 height 3
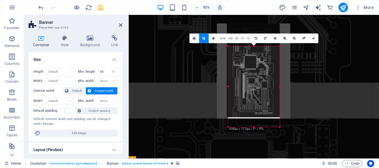
drag, startPoint x: 266, startPoint y: 88, endPoint x: 264, endPoint y: 61, distance: 27.2
click at [264, 61] on div at bounding box center [253, 71] width 73 height 95
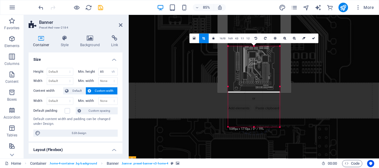
drag, startPoint x: 262, startPoint y: 93, endPoint x: 261, endPoint y: 50, distance: 42.9
click at [261, 50] on div at bounding box center [253, 45] width 73 height 95
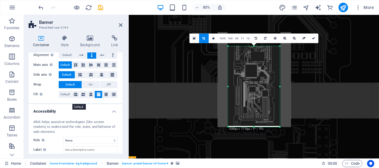
scroll to position [139, 0]
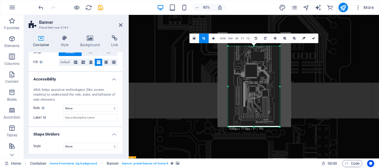
click at [341, 54] on div at bounding box center [254, 89] width 250 height 148
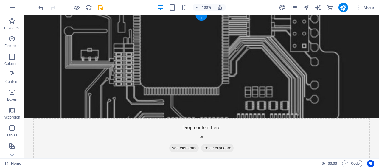
scroll to position [0, 0]
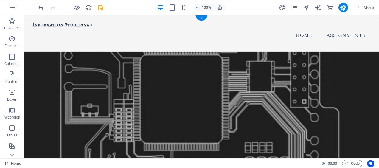
click at [199, 77] on figure at bounding box center [201, 113] width 355 height 122
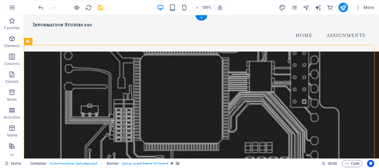
click at [199, 77] on figure at bounding box center [201, 113] width 355 height 122
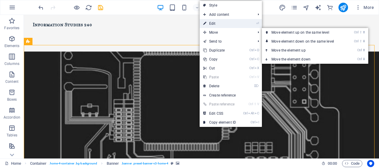
click at [218, 22] on link "⏎ Edit" at bounding box center [220, 23] width 40 height 9
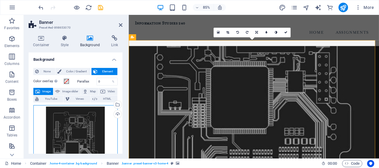
drag, startPoint x: 83, startPoint y: 125, endPoint x: 85, endPoint y: 141, distance: 16.6
click at [85, 141] on div "Drag files here, click to choose files or select files from Files or our free s…" at bounding box center [75, 159] width 84 height 108
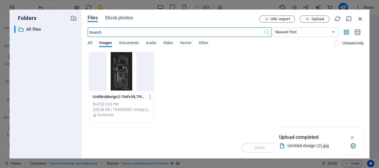
click at [358, 18] on icon "button" at bounding box center [360, 18] width 7 height 7
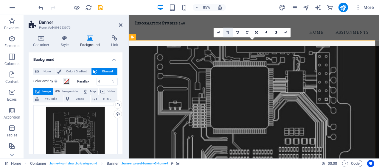
click at [227, 33] on icon at bounding box center [227, 32] width 3 height 3
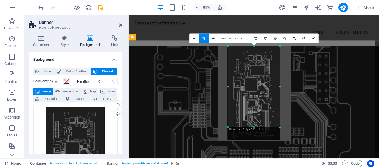
drag, startPoint x: 228, startPoint y: 126, endPoint x: 228, endPoint y: 85, distance: 41.7
click at [228, 85] on div "180 170 160 150 140 130 120 110 100 90 80 70 60 50 40 30 20 10 0 -10 -20 -30 -4…" at bounding box center [254, 86] width 52 height 81
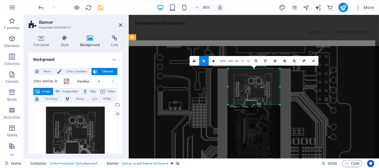
drag, startPoint x: 254, startPoint y: 127, endPoint x: 251, endPoint y: 74, distance: 53.1
click at [251, 74] on div "180 170 160 150 140 130 120 110 100 90 80 70 60 50 40 30 20 10 0 -10 -20 -30 -4…" at bounding box center [254, 87] width 52 height 36
click at [312, 61] on icon at bounding box center [313, 60] width 3 height 3
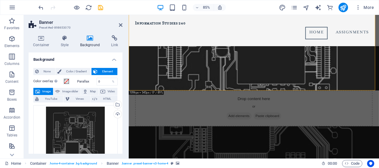
scroll to position [84, 0]
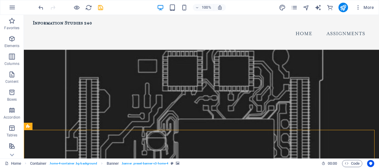
scroll to position [0, 0]
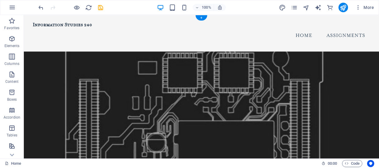
click at [250, 58] on figure at bounding box center [201, 113] width 355 height 122
click at [247, 97] on figure at bounding box center [201, 113] width 355 height 122
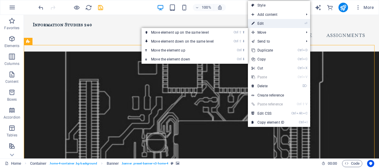
click at [266, 25] on link "⏎ Edit" at bounding box center [268, 23] width 40 height 9
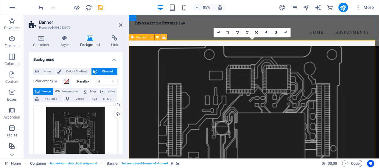
click at [229, 32] on icon at bounding box center [227, 32] width 3 height 3
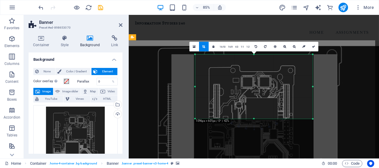
drag, startPoint x: 254, startPoint y: 127, endPoint x: 252, endPoint y: 107, distance: 20.1
click at [252, 107] on div "180 170 160 150 140 130 120 110 100 90 80 70 60 50 40 30 20 10 0 -10 -20 -30 -4…" at bounding box center [253, 87] width 117 height 64
click at [194, 87] on div "180 170 160 150 140 130 120 110 100 90 80 70 60 50 40 30 20 10 0 -10 -20 -30 -4…" at bounding box center [253, 87] width 119 height 64
click at [313, 86] on div at bounding box center [313, 87] width 2 height 64
click at [315, 46] on icon at bounding box center [313, 46] width 3 height 3
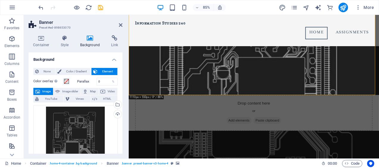
scroll to position [79, 0]
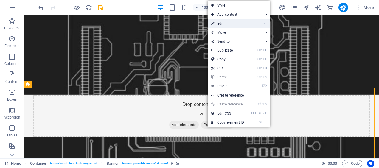
click at [226, 25] on link "⏎ Edit" at bounding box center [228, 23] width 40 height 9
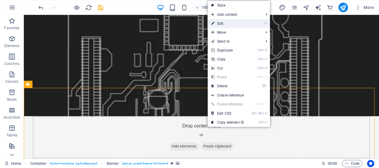
select select "vh"
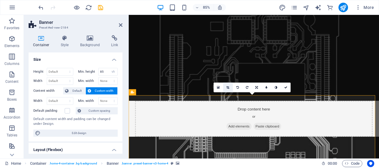
click at [228, 88] on icon at bounding box center [227, 87] width 3 height 3
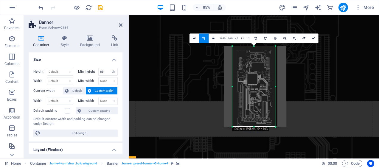
drag, startPoint x: 228, startPoint y: 87, endPoint x: 238, endPoint y: 89, distance: 10.4
click at [238, 89] on div "180 170 160 150 140 130 120 110 100 90 80 70 60 50 40 30 20 10 0 -10 -20 -30 -4…" at bounding box center [253, 86] width 43 height 81
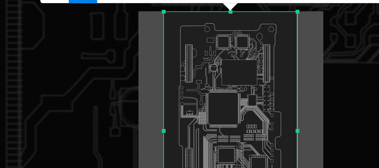
click at [276, 87] on div "180 170 160 150 140 130 120 110 100 90 80 70 60 50 40 30 20 10 0 -10 -20 -30 -4…" at bounding box center [253, 86] width 45 height 81
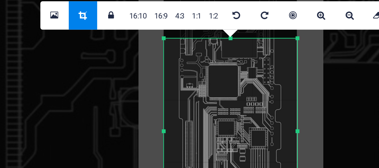
drag, startPoint x: 253, startPoint y: 46, endPoint x: 254, endPoint y: 68, distance: 21.4
click at [254, 68] on div "180 170 160 150 140 130 120 110 100 90 80 70 60 50 40 30 20 10 0 -10 -20 -30 -4…" at bounding box center [253, 86] width 45 height 63
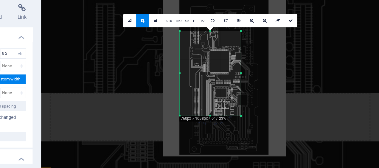
drag, startPoint x: 253, startPoint y: 97, endPoint x: 248, endPoint y: 77, distance: 20.4
click at [248, 77] on div at bounding box center [264, 89] width 91 height 118
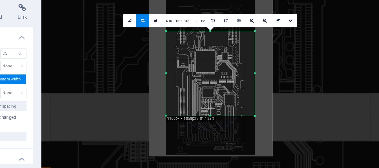
drag, startPoint x: 277, startPoint y: 87, endPoint x: 301, endPoint y: 89, distance: 24.2
click at [287, 89] on div "180 170 160 150 140 130 120 110 100 90 80 70 60 50 40 30 20 10 0 -10 -20 -30 -4…" at bounding box center [254, 86] width 66 height 63
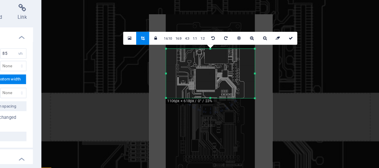
drag, startPoint x: 253, startPoint y: 118, endPoint x: 254, endPoint y: 88, distance: 30.7
click at [254, 88] on div "180 170 160 150 140 130 120 110 100 90 80 70 60 50 40 30 20 10 0 -10 -20 -30 -4…" at bounding box center [254, 87] width 66 height 37
click at [312, 59] on icon at bounding box center [313, 60] width 3 height 3
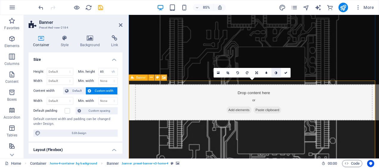
scroll to position [107, 0]
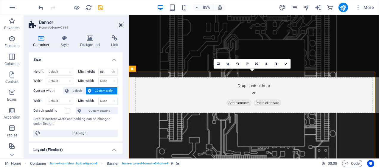
click at [121, 23] on icon at bounding box center [121, 25] width 4 height 5
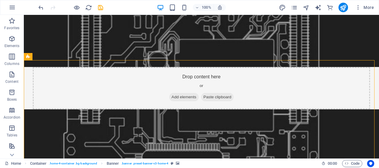
click at [202, 109] on figure at bounding box center [201, 170] width 355 height 122
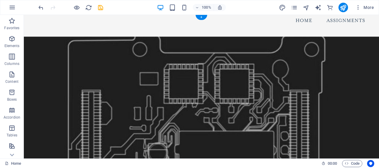
scroll to position [0, 0]
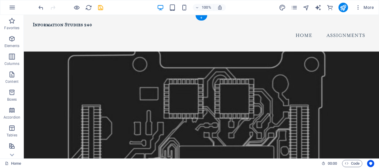
click at [228, 90] on figure at bounding box center [201, 113] width 355 height 122
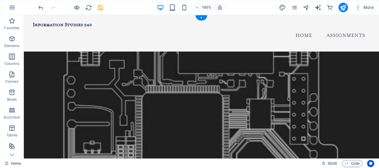
click at [231, 88] on figure at bounding box center [201, 113] width 355 height 122
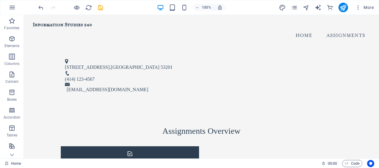
click at [41, 11] on div at bounding box center [70, 8] width 67 height 10
click at [39, 3] on div at bounding box center [70, 8] width 67 height 10
click at [41, 6] on icon "undo" at bounding box center [41, 7] width 7 height 7
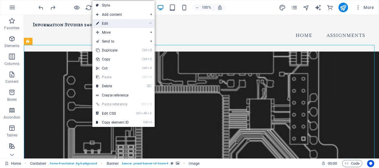
click at [115, 27] on link "⏎ Edit" at bounding box center [112, 23] width 40 height 9
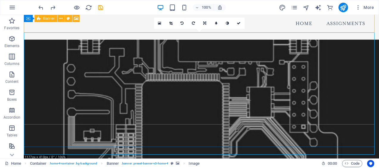
scroll to position [11, 0]
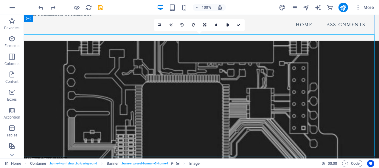
click at [151, 103] on figure at bounding box center [201, 102] width 355 height 122
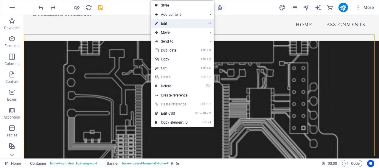
click at [188, 22] on link "⏎ Edit" at bounding box center [171, 23] width 40 height 9
select select "vh"
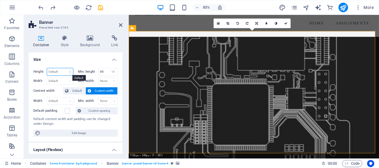
click at [65, 70] on select "Default px rem % vh vw" at bounding box center [60, 71] width 26 height 7
select select "px"
click at [64, 68] on select "Default px rem % vh vw" at bounding box center [60, 71] width 26 height 7
type input "482"
click at [66, 80] on select "Default px rem % em vh vw" at bounding box center [60, 80] width 26 height 7
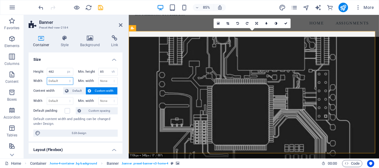
select select "px"
click at [64, 77] on select "Default px rem % em vh vw" at bounding box center [60, 80] width 26 height 7
type input "973"
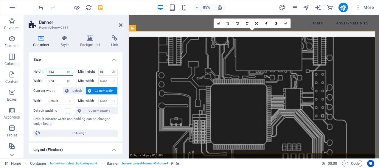
click at [56, 70] on input "482" at bounding box center [60, 71] width 26 height 7
type input "4"
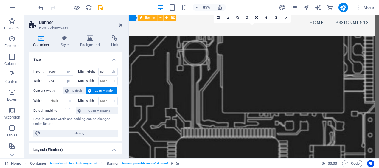
scroll to position [0, 0]
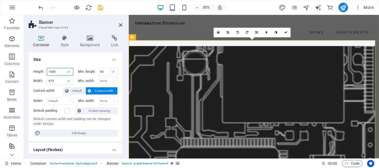
click at [50, 71] on input "1000" at bounding box center [60, 71] width 26 height 7
type input "3000"
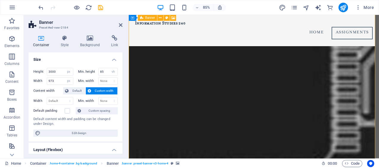
scroll to position [599, 0]
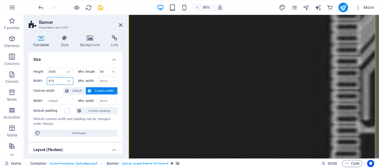
click at [56, 81] on input "973" at bounding box center [60, 80] width 26 height 7
type input "9"
type input "1500"
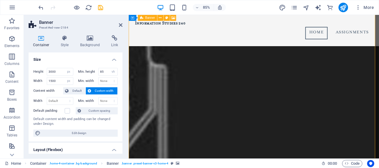
scroll to position [0, 0]
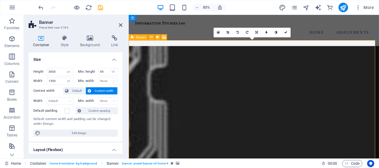
drag, startPoint x: 376, startPoint y: 55, endPoint x: 291, endPoint y: 51, distance: 85.0
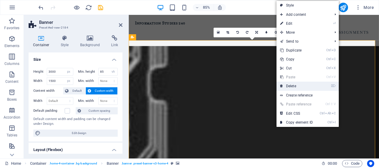
click at [297, 83] on link "⌦ Delete" at bounding box center [296, 86] width 40 height 9
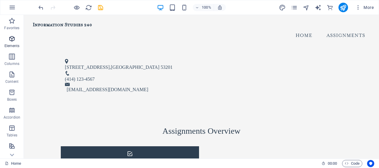
click at [11, 43] on p "Elements" at bounding box center [11, 45] width 15 height 5
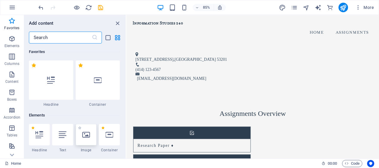
click at [91, 135] on div at bounding box center [86, 134] width 21 height 21
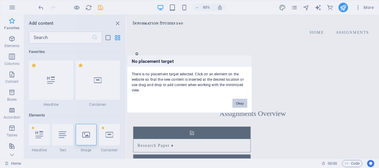
click at [238, 101] on button "Okay" at bounding box center [239, 103] width 15 height 9
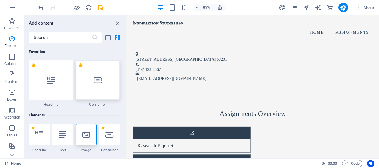
click at [104, 87] on div at bounding box center [98, 79] width 44 height 39
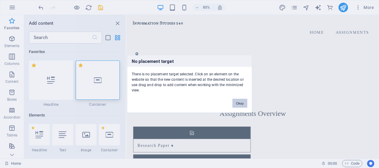
click at [242, 101] on button "Okay" at bounding box center [239, 103] width 15 height 9
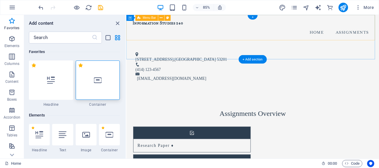
click at [169, 40] on div "Information Studies 240 Menu Home Assignments" at bounding box center [274, 33] width 297 height 37
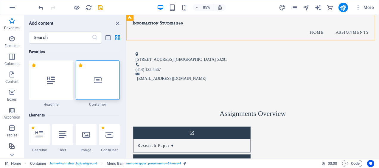
scroll to position [22, 0]
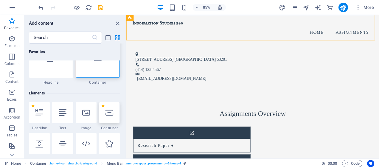
click at [109, 115] on icon at bounding box center [109, 113] width 8 height 8
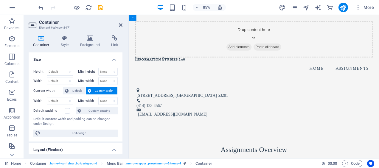
drag, startPoint x: 221, startPoint y: 33, endPoint x: 213, endPoint y: 71, distance: 38.3
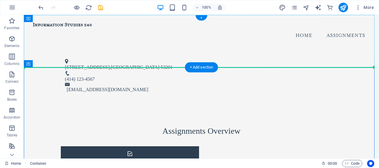
drag, startPoint x: 83, startPoint y: 85, endPoint x: 173, endPoint y: 54, distance: 94.8
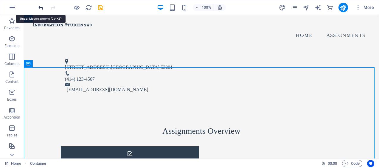
click at [41, 7] on icon "undo" at bounding box center [41, 7] width 7 height 7
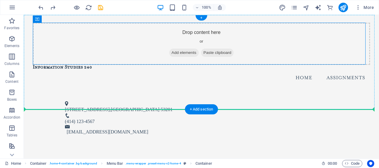
drag, startPoint x: 151, startPoint y: 39, endPoint x: 138, endPoint y: 83, distance: 45.8
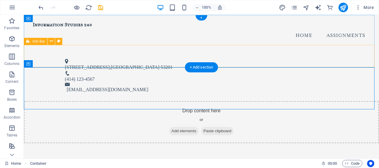
click at [141, 52] on div "[STREET_ADDRESS] (414) 123-4567 [EMAIL_ADDRESS][DOMAIN_NAME]" at bounding box center [201, 76] width 355 height 49
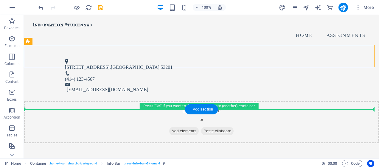
drag, startPoint x: 118, startPoint y: 48, endPoint x: 117, endPoint y: 122, distance: 74.8
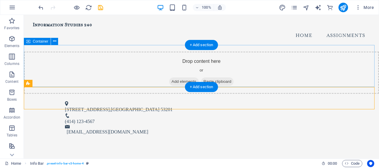
click at [136, 52] on div "Drop content here or Add elements Paste clipboard" at bounding box center [201, 73] width 355 height 42
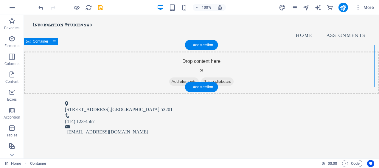
click at [179, 77] on span "Add elements" at bounding box center [183, 81] width 29 height 8
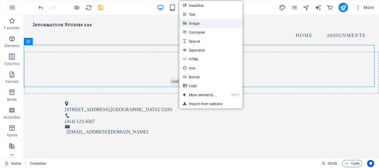
click at [198, 21] on link "Image" at bounding box center [210, 23] width 63 height 9
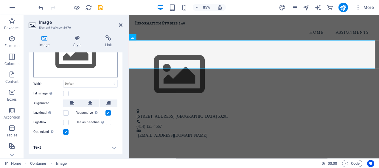
scroll to position [0, 0]
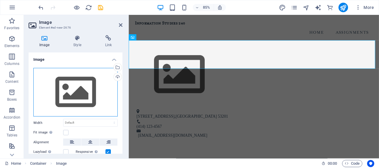
click at [85, 99] on div "Drag files here, click to choose files or select files from Files or our free s…" at bounding box center [75, 92] width 84 height 49
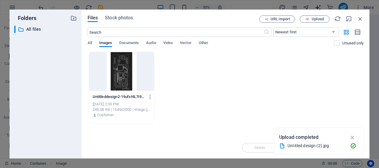
click at [119, 70] on div at bounding box center [121, 71] width 65 height 39
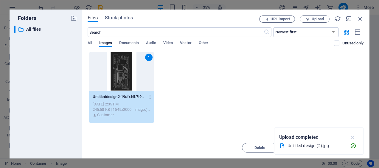
click at [352, 137] on icon "button" at bounding box center [352, 137] width 7 height 7
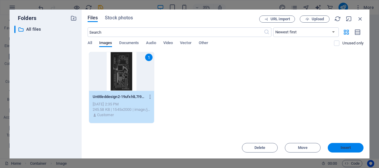
click at [340, 147] on span "Insert" at bounding box center [345, 148] width 10 height 4
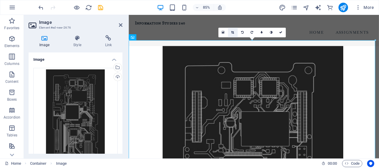
click at [233, 33] on icon at bounding box center [232, 32] width 3 height 3
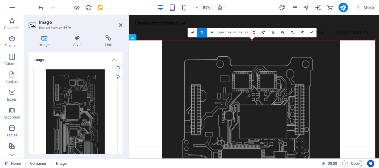
drag, startPoint x: 375, startPoint y: 41, endPoint x: 343, endPoint y: 38, distance: 32.3
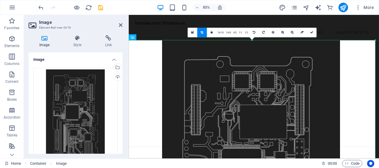
click at [200, 31] on link at bounding box center [202, 33] width 10 height 10
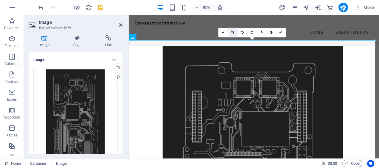
click at [233, 30] on link at bounding box center [233, 33] width 10 height 10
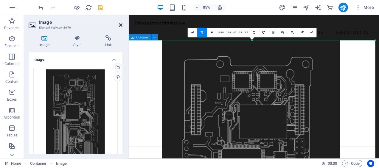
click at [121, 25] on icon at bounding box center [121, 25] width 4 height 5
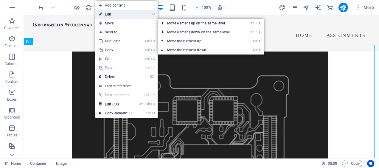
click at [113, 13] on link "⏎ Edit" at bounding box center [115, 14] width 40 height 9
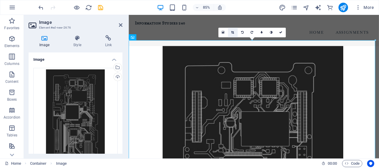
click at [234, 31] on icon at bounding box center [232, 32] width 3 height 3
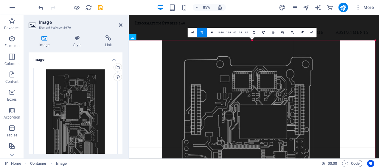
drag, startPoint x: 130, startPoint y: 40, endPoint x: 135, endPoint y: 38, distance: 5.9
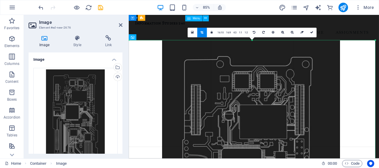
click at [358, 29] on nav "Home Assignments" at bounding box center [276, 36] width 280 height 15
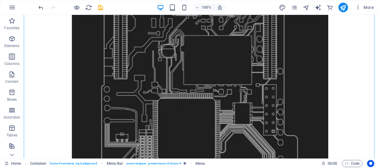
scroll to position [110, 0]
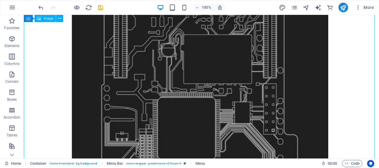
click at [284, 75] on figure at bounding box center [201, 172] width 355 height 460
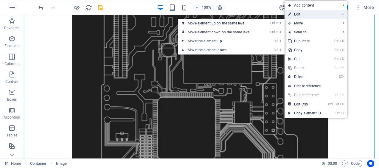
click at [302, 13] on link "⏎ Edit" at bounding box center [304, 14] width 40 height 9
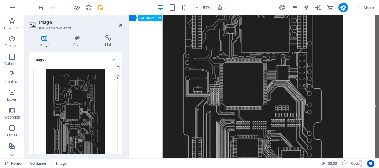
drag, startPoint x: 503, startPoint y: 122, endPoint x: 358, endPoint y: 124, distance: 145.4
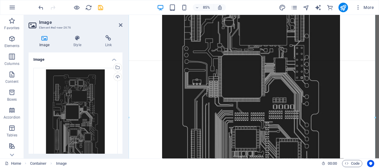
drag, startPoint x: 376, startPoint y: 106, endPoint x: 380, endPoint y: 172, distance: 66.6
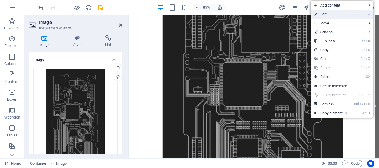
click at [328, 15] on link "⏎ Edit" at bounding box center [331, 14] width 40 height 9
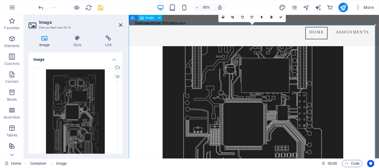
scroll to position [0, 0]
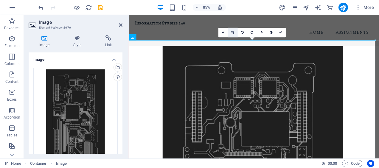
click at [233, 32] on icon at bounding box center [232, 32] width 3 height 3
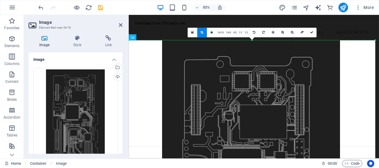
click at [189, 33] on link at bounding box center [192, 33] width 10 height 10
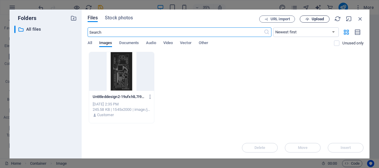
click at [325, 19] on span "Upload" at bounding box center [314, 19] width 24 height 4
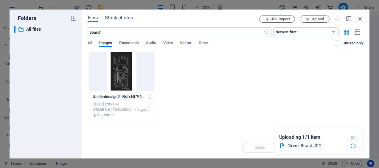
select select "DISABLED_OPTION_VALUE"
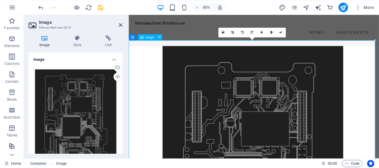
drag, startPoint x: 183, startPoint y: 59, endPoint x: 183, endPoint y: 68, distance: 9.5
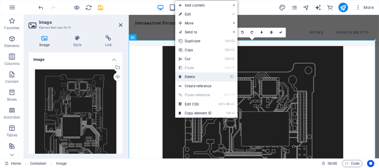
click at [194, 74] on link "⌦ Delete" at bounding box center [195, 76] width 40 height 9
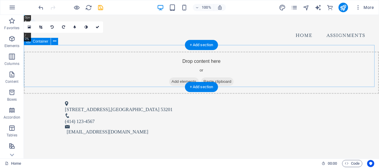
click at [182, 77] on span "Add elements" at bounding box center [183, 81] width 29 height 8
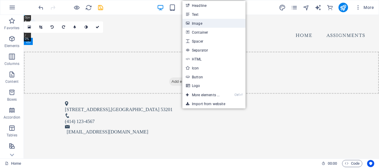
click at [199, 25] on link "Image" at bounding box center [213, 23] width 63 height 9
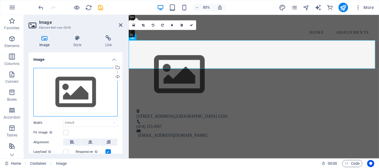
click at [66, 90] on div "Drag files here, click to choose files or select files from Files or our free s…" at bounding box center [75, 92] width 84 height 49
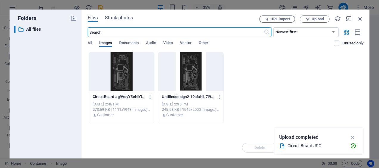
click at [121, 71] on div at bounding box center [121, 71] width 65 height 39
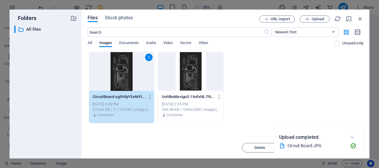
click at [352, 139] on icon "button" at bounding box center [352, 137] width 7 height 7
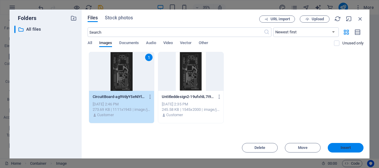
click at [352, 147] on span "Insert" at bounding box center [345, 148] width 31 height 4
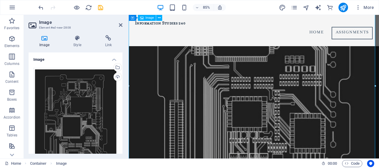
scroll to position [174, 0]
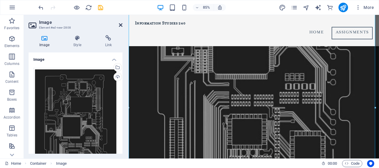
click at [119, 25] on icon at bounding box center [121, 25] width 4 height 5
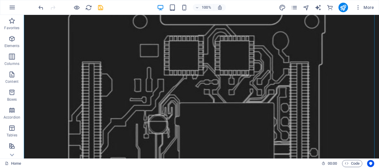
scroll to position [70, 0]
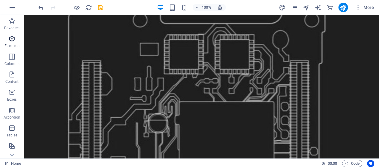
click at [14, 43] on span "Elements" at bounding box center [12, 42] width 24 height 14
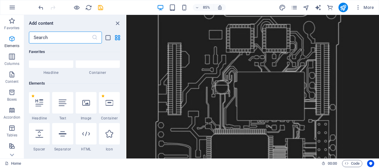
scroll to position [63, 0]
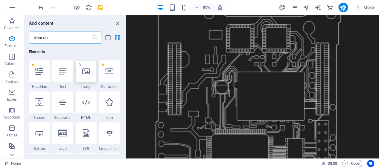
click at [92, 72] on div at bounding box center [86, 70] width 21 height 21
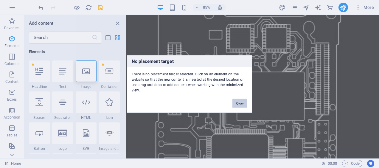
click at [244, 102] on button "Okay" at bounding box center [239, 103] width 15 height 9
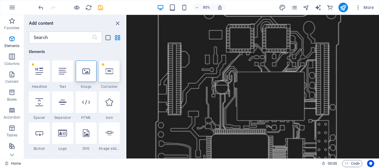
click at [114, 66] on div at bounding box center [109, 70] width 21 height 21
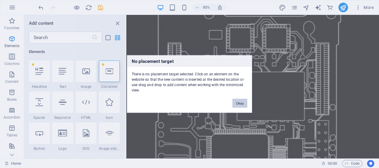
click at [240, 100] on button "Okay" at bounding box center [239, 103] width 15 height 9
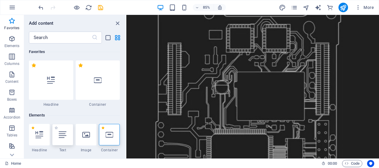
scroll to position [0, 0]
click at [99, 85] on div at bounding box center [98, 79] width 44 height 39
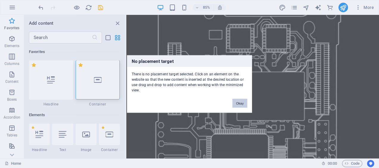
click at [238, 102] on button "Okay" at bounding box center [239, 103] width 15 height 9
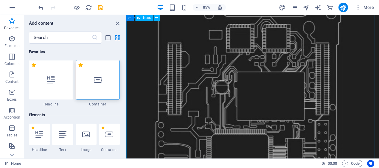
click at [83, 133] on icon at bounding box center [86, 134] width 8 height 8
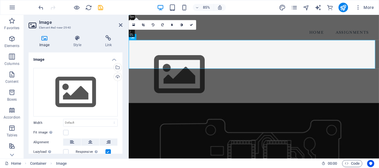
scroll to position [0, 0]
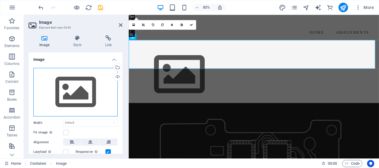
click at [73, 87] on div "Drag files here, click to choose files or select files from Files or our free s…" at bounding box center [75, 92] width 84 height 49
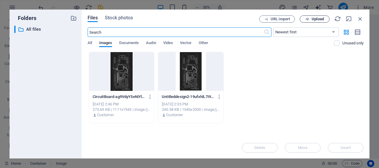
click at [312, 19] on span "Upload" at bounding box center [318, 19] width 12 height 4
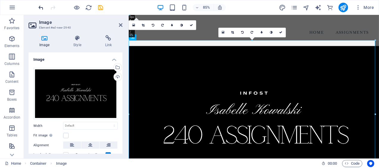
click at [42, 7] on icon "undo" at bounding box center [41, 7] width 7 height 7
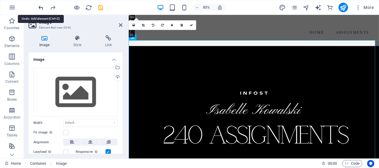
click at [42, 7] on icon "undo" at bounding box center [41, 7] width 7 height 7
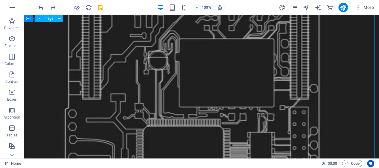
scroll to position [133, 0]
click at [11, 45] on p "Elements" at bounding box center [11, 45] width 15 height 5
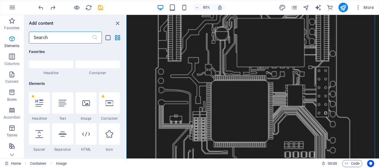
scroll to position [63, 0]
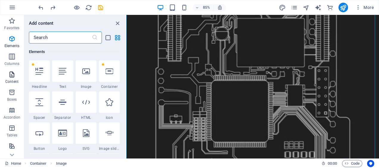
click at [12, 74] on icon "button" at bounding box center [11, 74] width 7 height 7
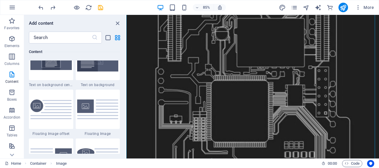
scroll to position [1263, 0]
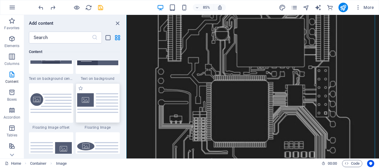
click at [95, 99] on div at bounding box center [98, 102] width 44 height 39
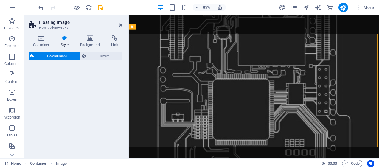
select select "%"
select select "rem"
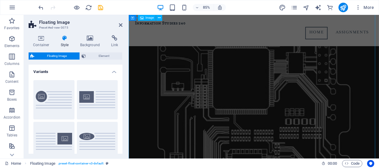
scroll to position [131, 0]
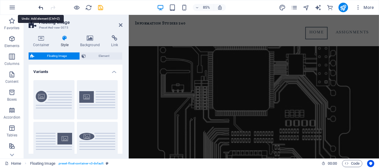
click at [39, 8] on icon "undo" at bounding box center [41, 7] width 7 height 7
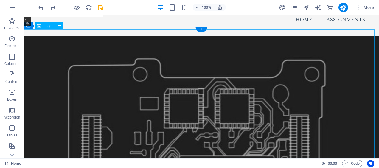
scroll to position [15, 0]
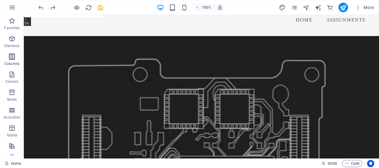
click at [12, 58] on icon "button" at bounding box center [11, 56] width 7 height 7
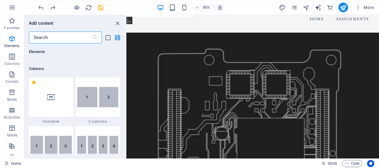
scroll to position [278, 0]
click at [50, 91] on div at bounding box center [51, 96] width 44 height 39
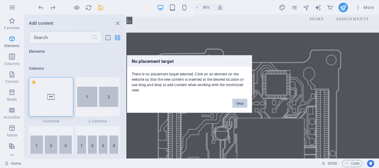
click at [242, 101] on button "Okay" at bounding box center [239, 103] width 15 height 9
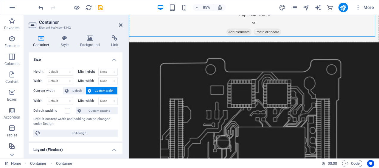
scroll to position [0, 0]
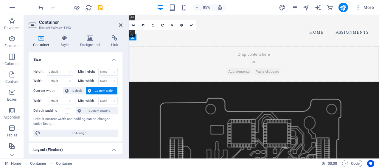
drag, startPoint x: 310, startPoint y: 66, endPoint x: 259, endPoint y: 133, distance: 84.3
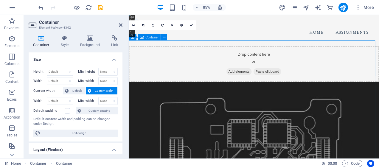
click at [252, 77] on span "Add elements" at bounding box center [258, 81] width 29 height 8
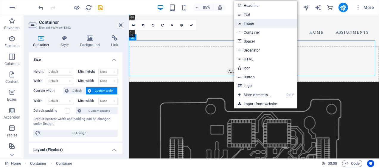
click at [260, 22] on link "Image" at bounding box center [265, 23] width 63 height 9
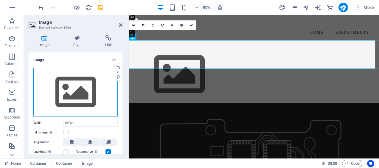
click at [70, 97] on div "Drag files here, click to choose files or select files from Files or our free s…" at bounding box center [75, 92] width 84 height 49
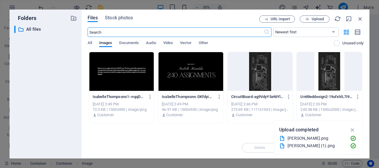
click at [192, 70] on div at bounding box center [190, 71] width 65 height 39
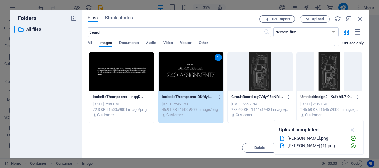
click at [352, 130] on icon "button" at bounding box center [352, 130] width 7 height 7
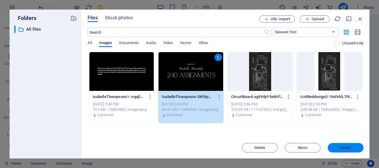
click at [347, 145] on button "Insert" at bounding box center [346, 148] width 36 height 10
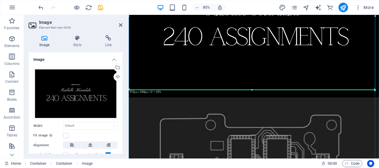
scroll to position [123, 0]
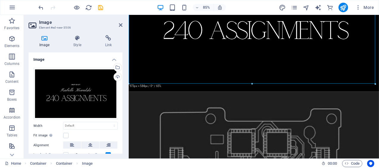
drag, startPoint x: 281, startPoint y: 82, endPoint x: 280, endPoint y: 74, distance: 7.5
click at [280, 74] on figure at bounding box center [276, 17] width 294 height 177
click at [278, 42] on figure at bounding box center [276, 17] width 294 height 177
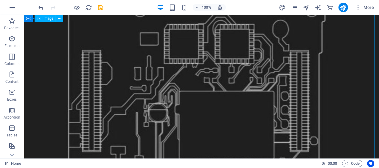
scroll to position [0, 0]
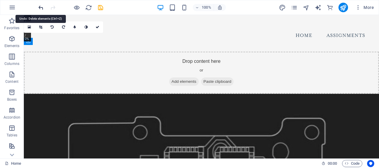
click at [40, 5] on icon "undo" at bounding box center [41, 7] width 7 height 7
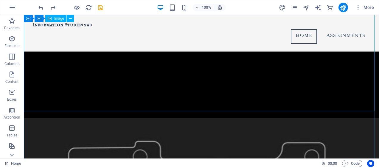
scroll to position [108, 0]
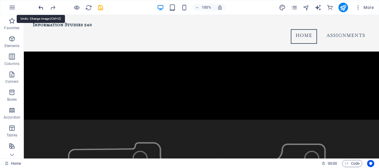
click at [41, 7] on icon "undo" at bounding box center [41, 7] width 7 height 7
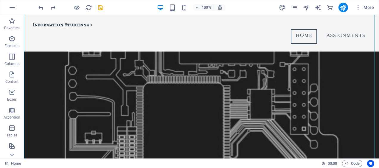
scroll to position [0, 0]
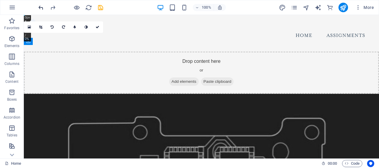
click at [42, 8] on icon "undo" at bounding box center [41, 7] width 7 height 7
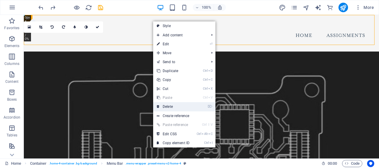
click at [171, 104] on link "⌦ Delete" at bounding box center [173, 106] width 40 height 9
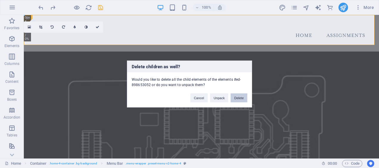
click at [238, 97] on button "Delete" at bounding box center [239, 98] width 17 height 9
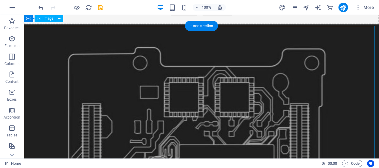
scroll to position [30, 0]
